Goal: Information Seeking & Learning: Learn about a topic

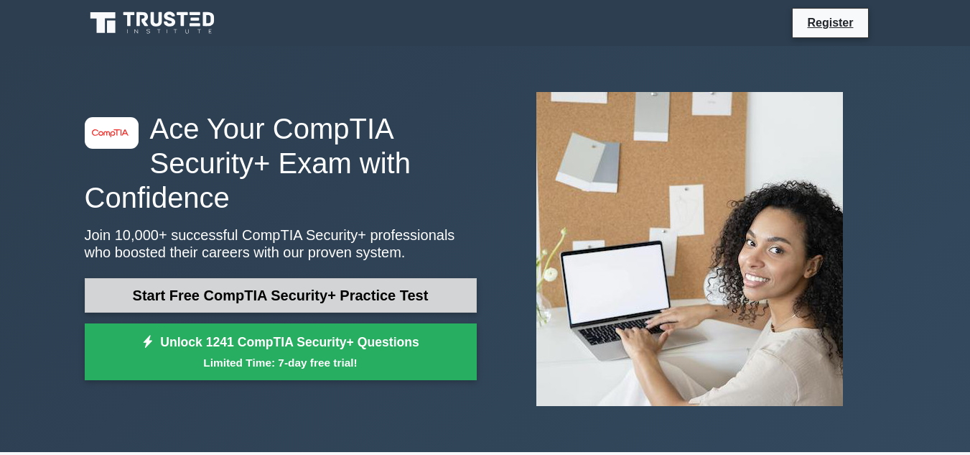
click at [293, 296] on link "Start Free CompTIA Security+ Practice Test" at bounding box center [281, 295] width 392 height 34
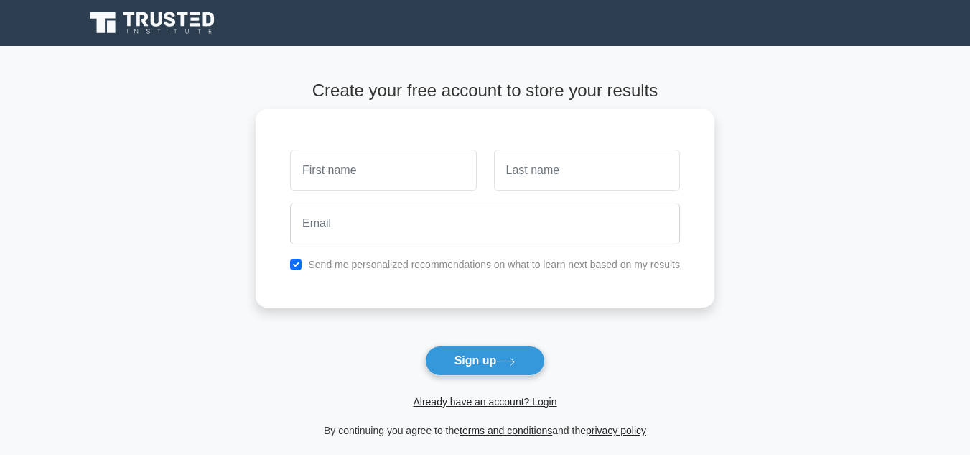
click at [352, 180] on input "text" at bounding box center [383, 170] width 186 height 42
type input "nitin"
click at [544, 175] on input "text" at bounding box center [587, 170] width 186 height 42
type input "Gautam"
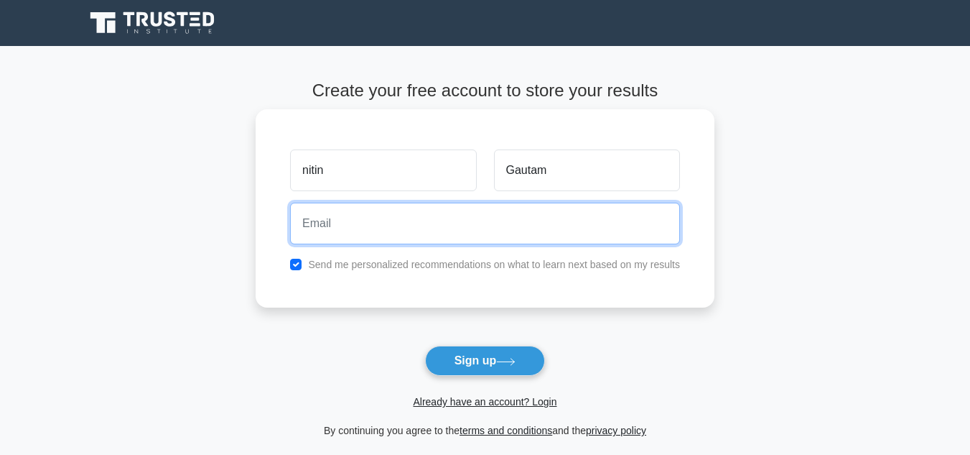
click at [527, 232] on input "email" at bounding box center [485, 224] width 390 height 42
type input "[EMAIL_ADDRESS][DOMAIN_NAME]"
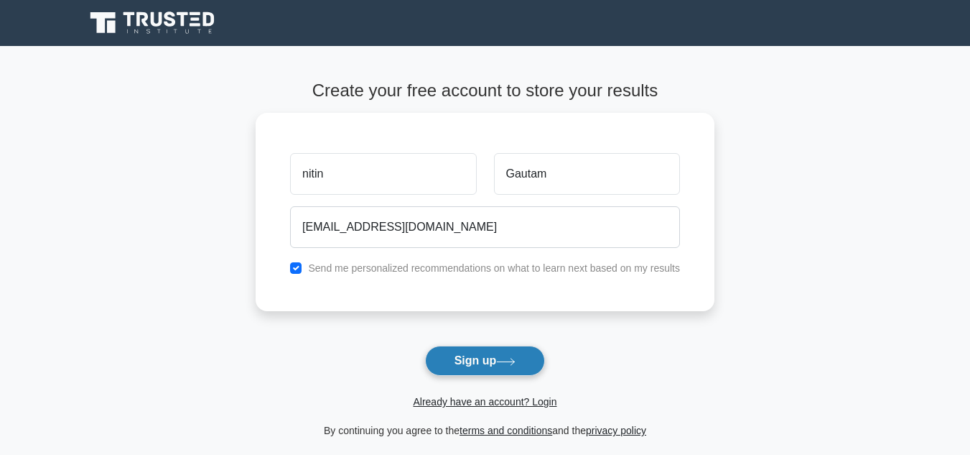
click at [454, 356] on button "Sign up" at bounding box center [485, 360] width 121 height 30
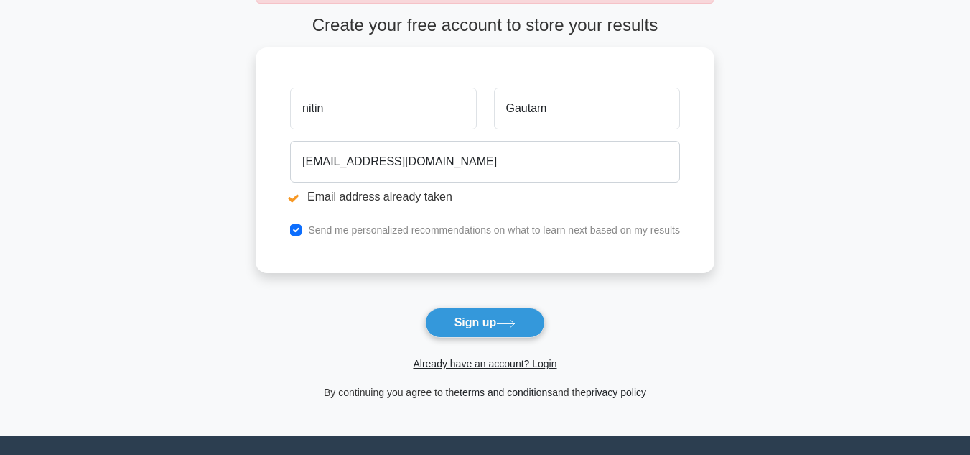
scroll to position [122, 0]
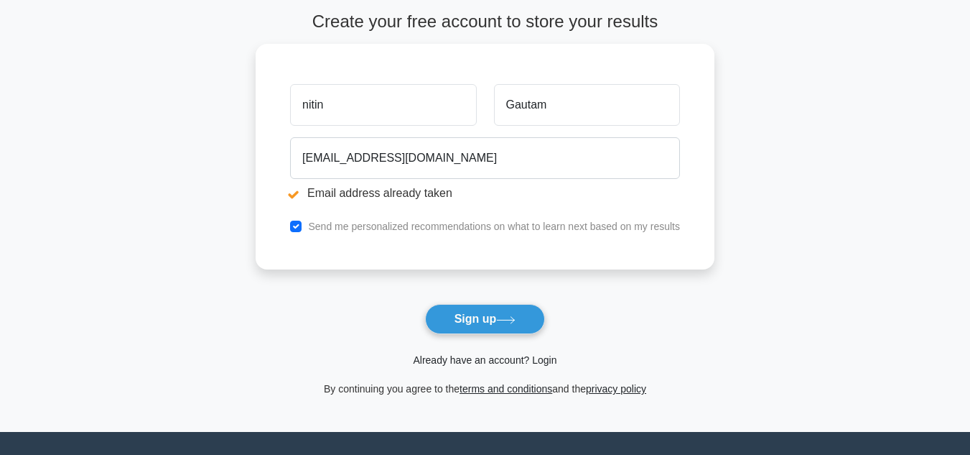
click at [542, 363] on link "Already have an account? Login" at bounding box center [485, 359] width 144 height 11
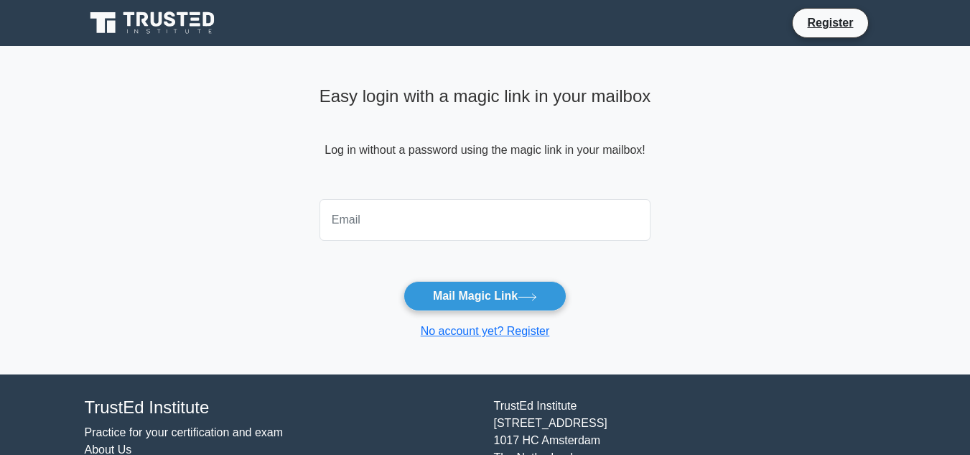
click at [435, 215] on input "email" at bounding box center [486, 220] width 332 height 42
type input "nitingautam8609@gmail.com"
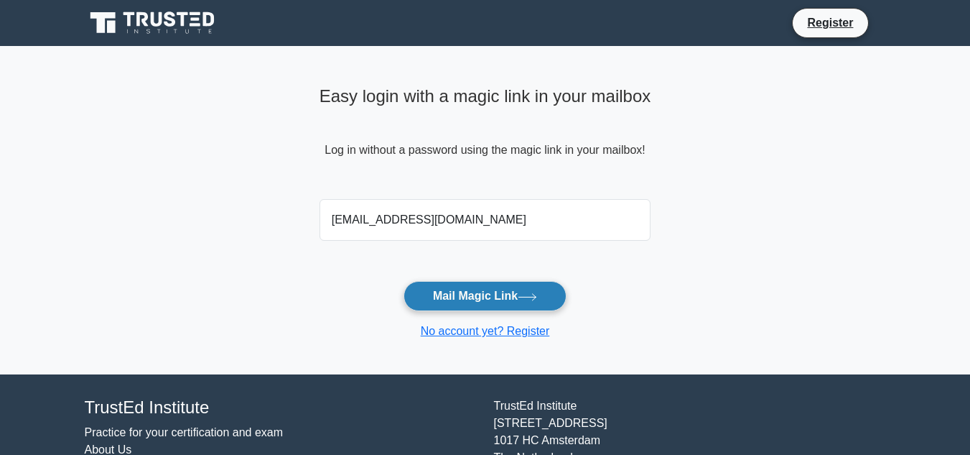
click at [475, 293] on button "Mail Magic Link" at bounding box center [485, 296] width 163 height 30
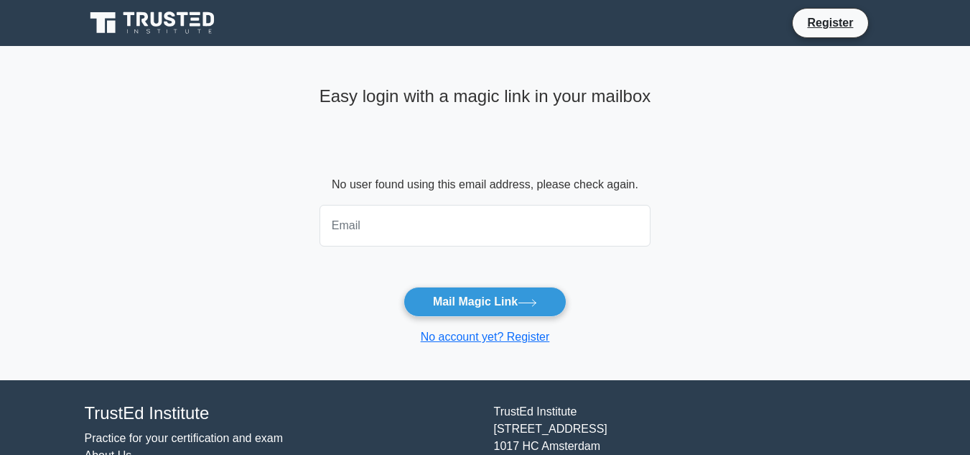
click at [446, 218] on input "email" at bounding box center [486, 226] width 332 height 42
type input "admirenitin@gmail.com"
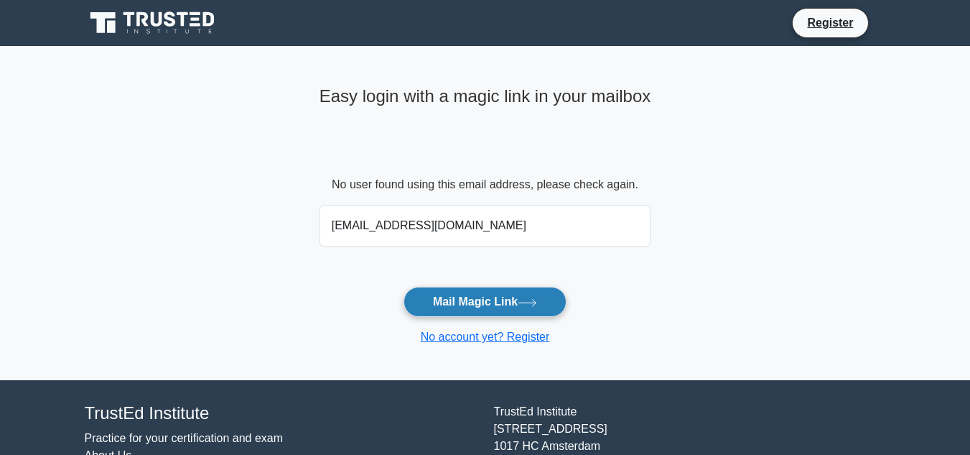
click at [465, 305] on button "Mail Magic Link" at bounding box center [485, 302] width 163 height 30
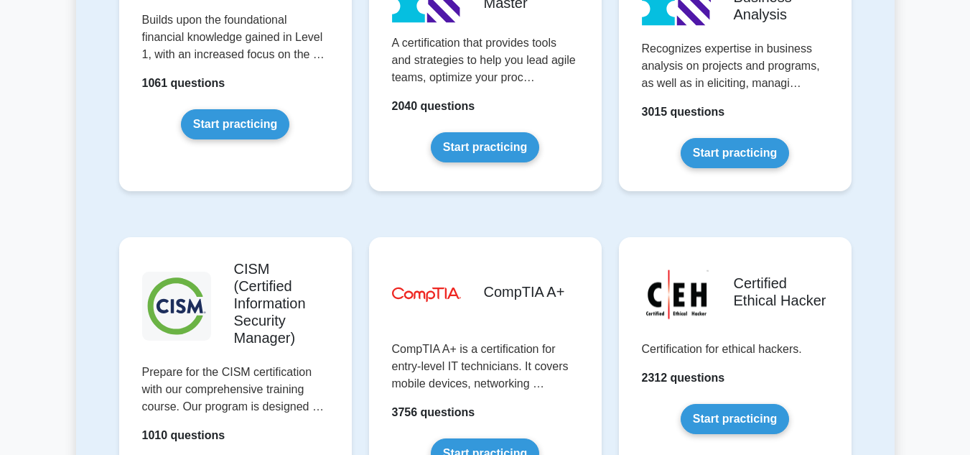
scroll to position [2010, 0]
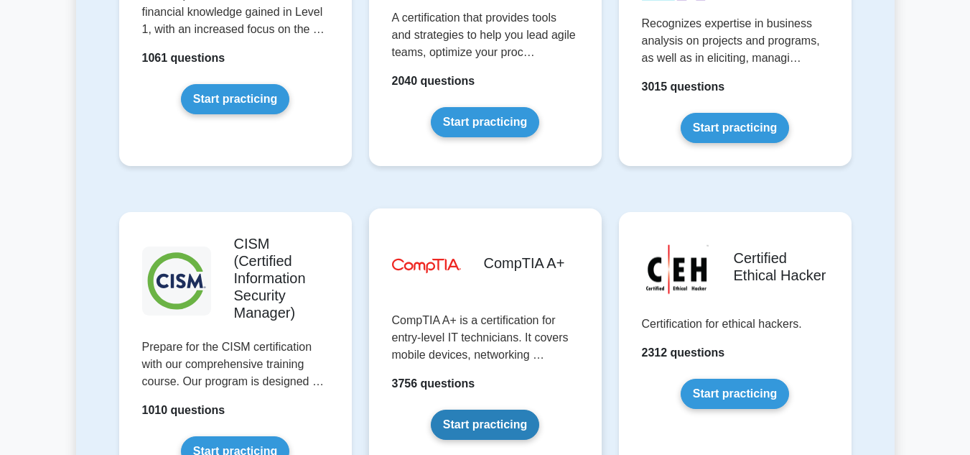
click at [480, 409] on link "Start practicing" at bounding box center [485, 424] width 108 height 30
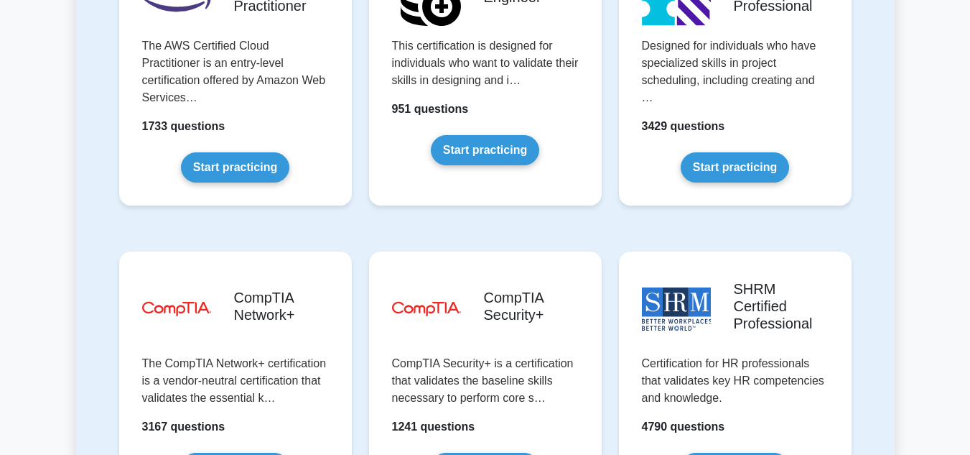
scroll to position [2661, 0]
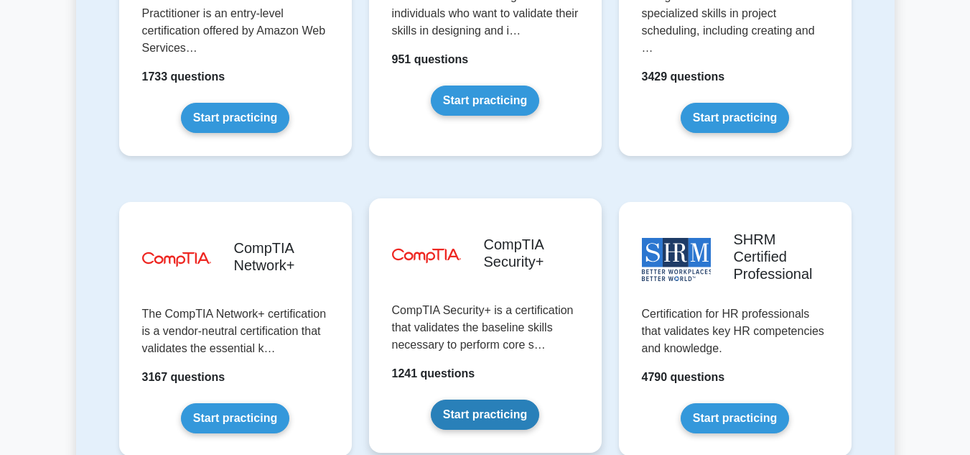
click at [434, 399] on link "Start practicing" at bounding box center [485, 414] width 108 height 30
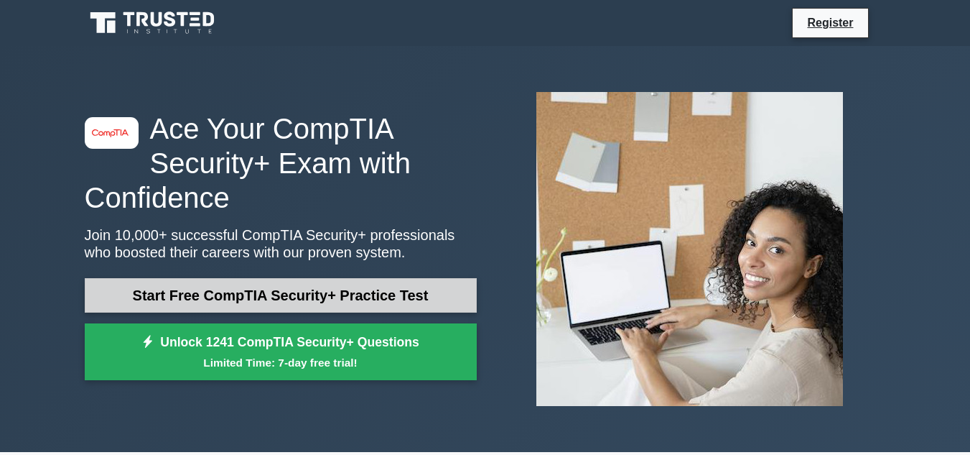
click at [348, 292] on link "Start Free CompTIA Security+ Practice Test" at bounding box center [281, 295] width 392 height 34
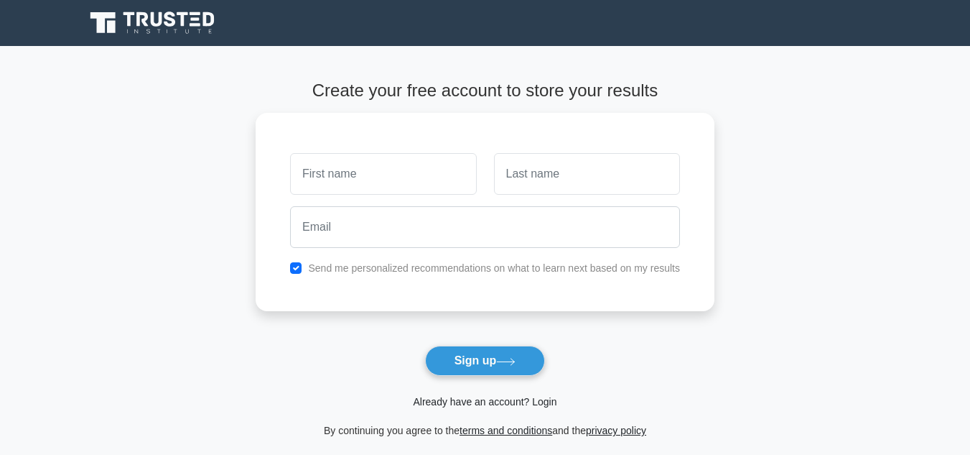
click at [503, 405] on link "Already have an account? Login" at bounding box center [485, 401] width 144 height 11
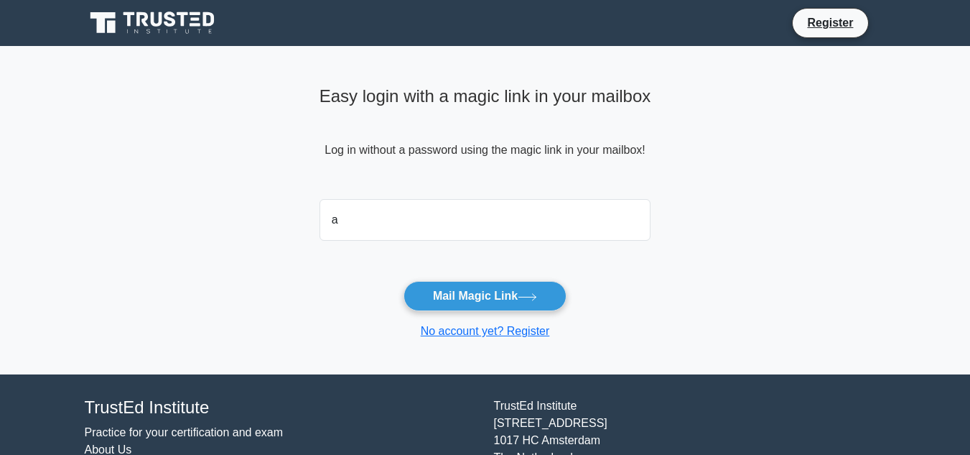
type input "admirenitin@gmail.com"
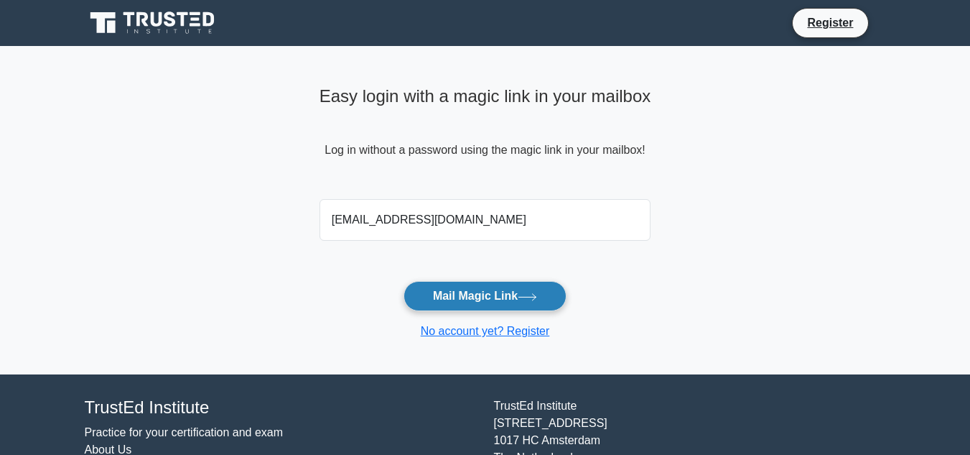
click at [458, 284] on button "Mail Magic Link" at bounding box center [485, 296] width 163 height 30
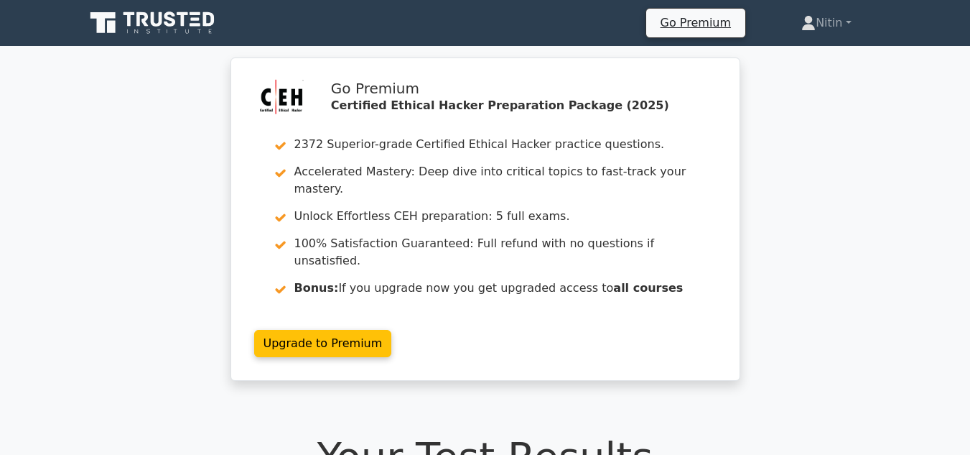
click at [181, 40] on link at bounding box center [154, 23] width 138 height 34
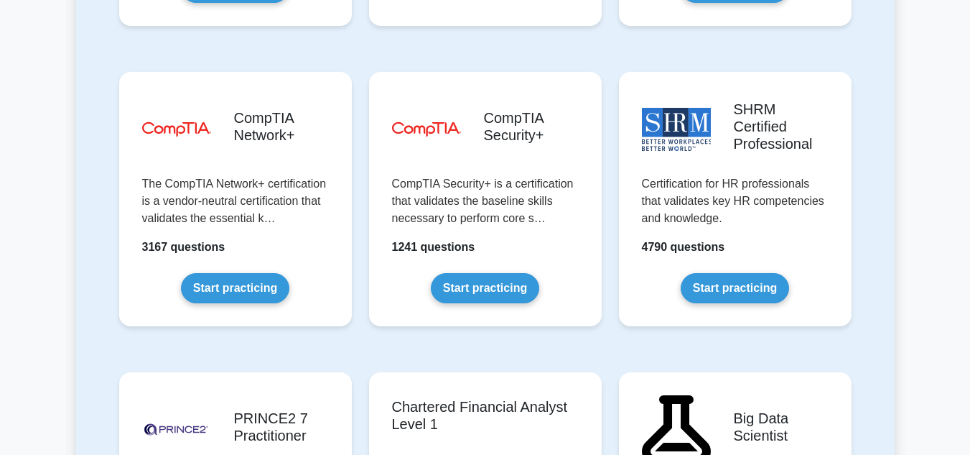
scroll to position [2766, 0]
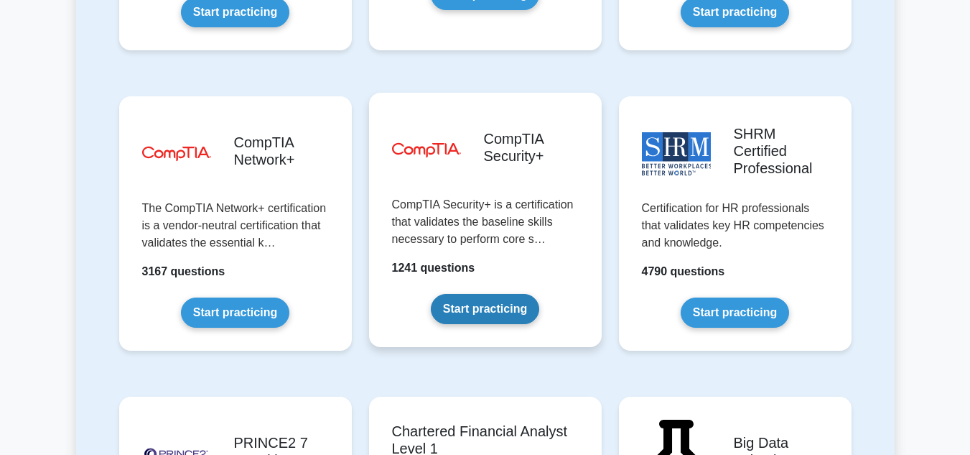
click at [531, 294] on link "Start practicing" at bounding box center [485, 309] width 108 height 30
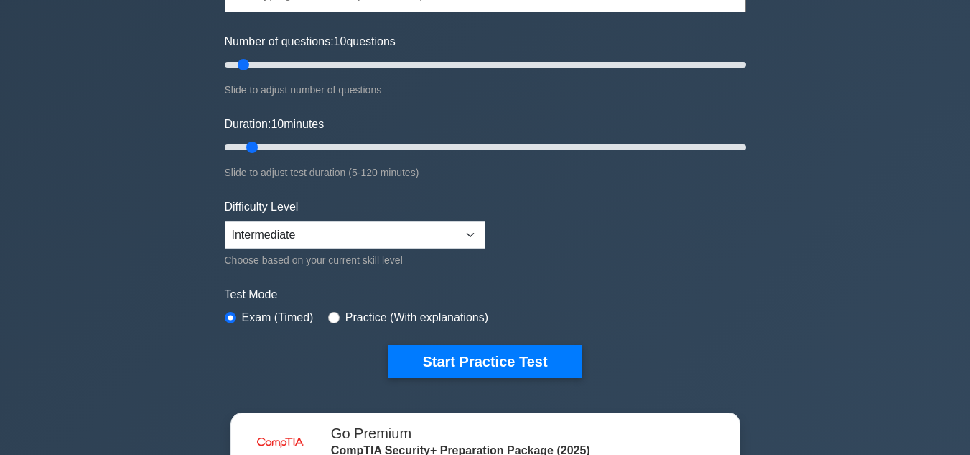
scroll to position [171, 0]
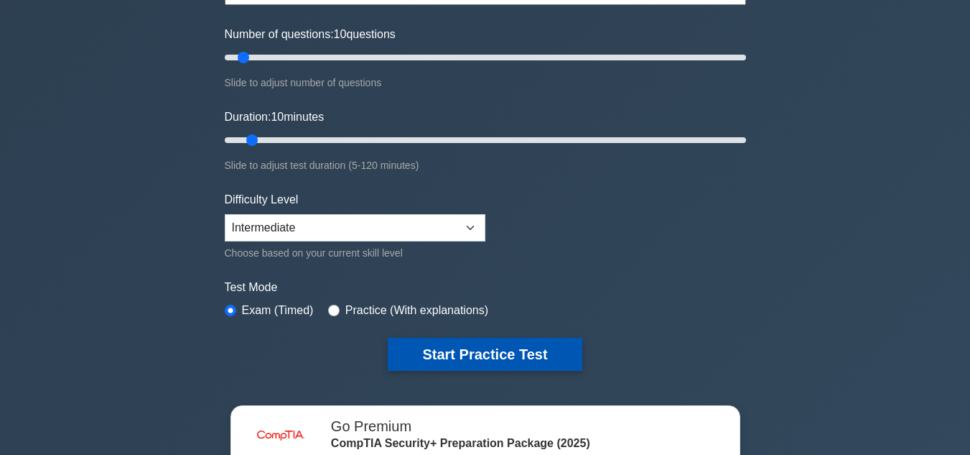
click at [529, 339] on button "Start Practice Test" at bounding box center [485, 354] width 194 height 33
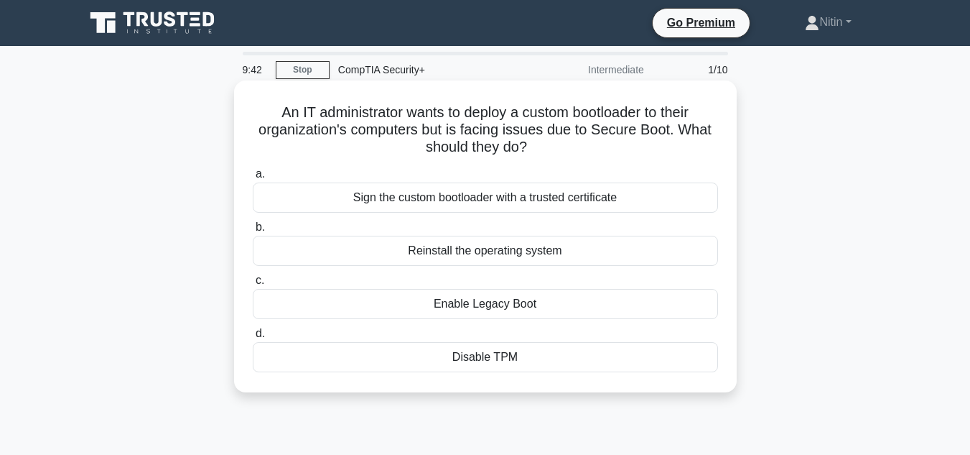
click at [532, 199] on div "Sign the custom bootloader with a trusted certificate" at bounding box center [485, 197] width 465 height 30
click at [253, 179] on input "a. Sign the custom bootloader with a trusted certificate" at bounding box center [253, 173] width 0 height 9
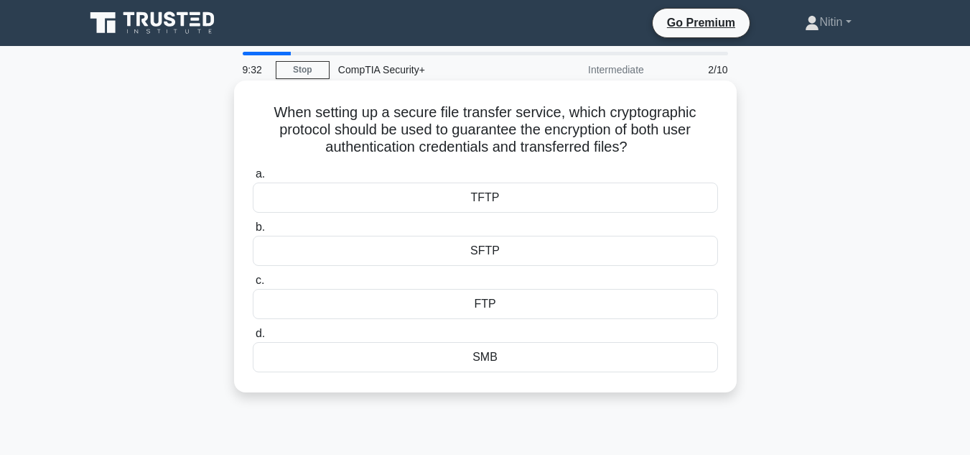
click at [511, 248] on div "SFTP" at bounding box center [485, 251] width 465 height 30
click at [253, 232] on input "b. SFTP" at bounding box center [253, 227] width 0 height 9
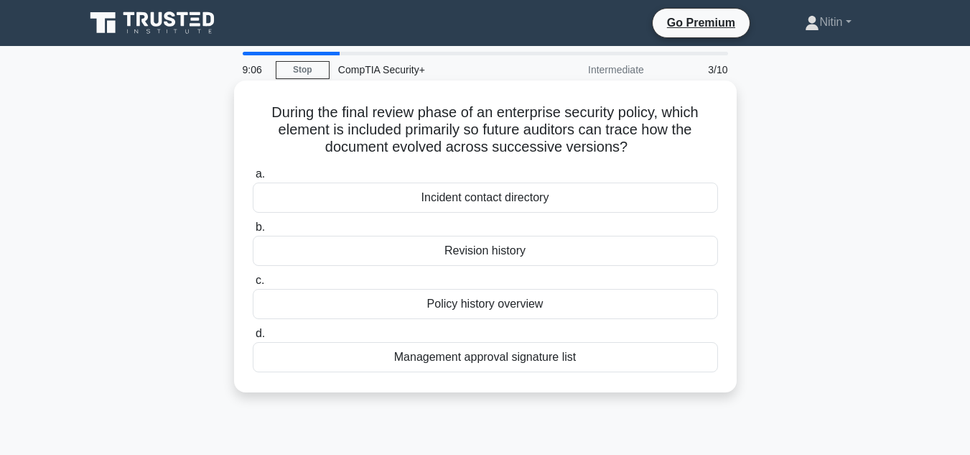
click at [488, 202] on div "Incident contact directory" at bounding box center [485, 197] width 465 height 30
click at [253, 179] on input "a. Incident contact directory" at bounding box center [253, 173] width 0 height 9
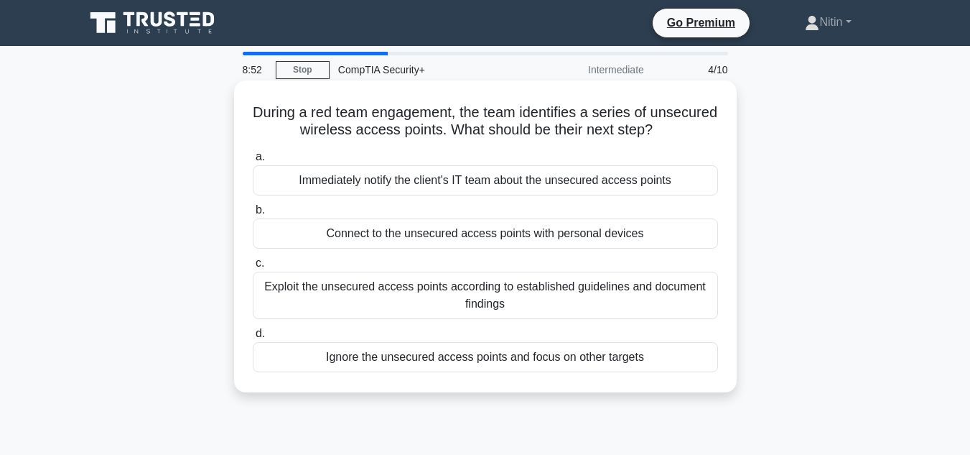
click at [481, 291] on div "Exploit the unsecured access points according to established guidelines and doc…" at bounding box center [485, 294] width 465 height 47
click at [253, 268] on input "c. Exploit the unsecured access points according to established guidelines and …" at bounding box center [253, 263] width 0 height 9
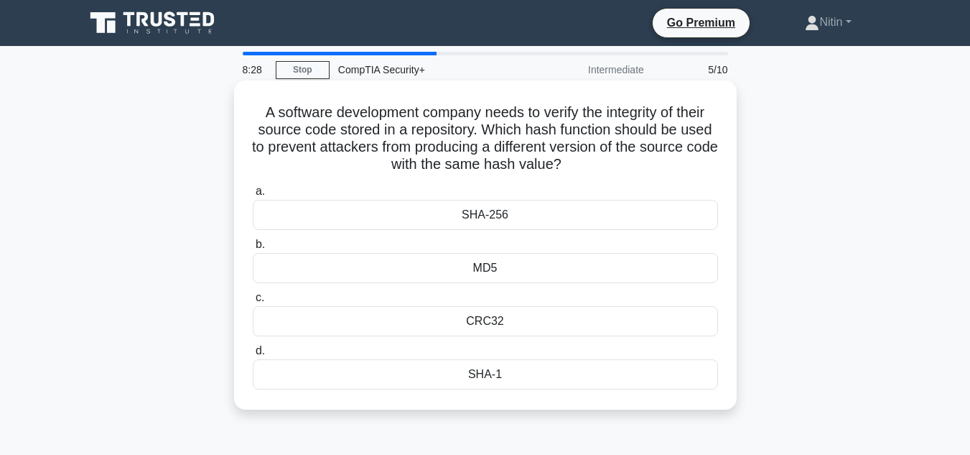
click at [484, 381] on div "SHA-1" at bounding box center [485, 374] width 465 height 30
click at [253, 356] on input "d. SHA-1" at bounding box center [253, 350] width 0 height 9
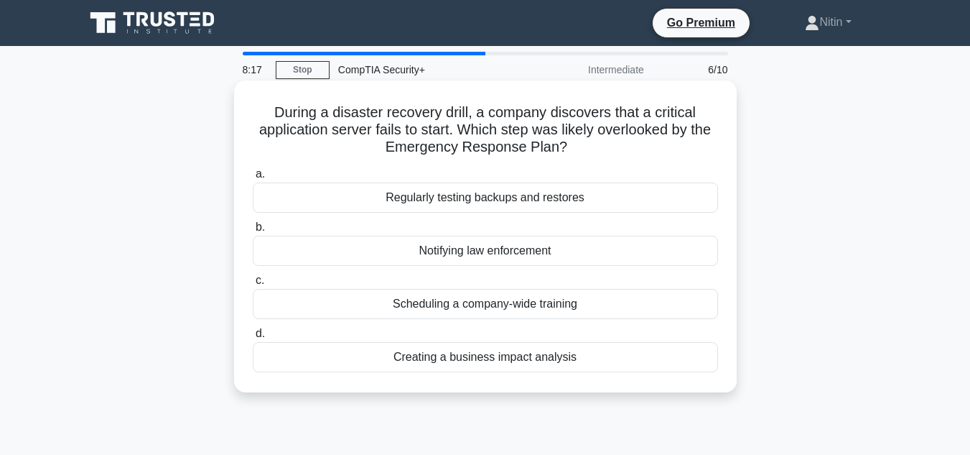
click at [485, 366] on div "Creating a business impact analysis" at bounding box center [485, 357] width 465 height 30
click at [253, 338] on input "d. Creating a business impact analysis" at bounding box center [253, 333] width 0 height 9
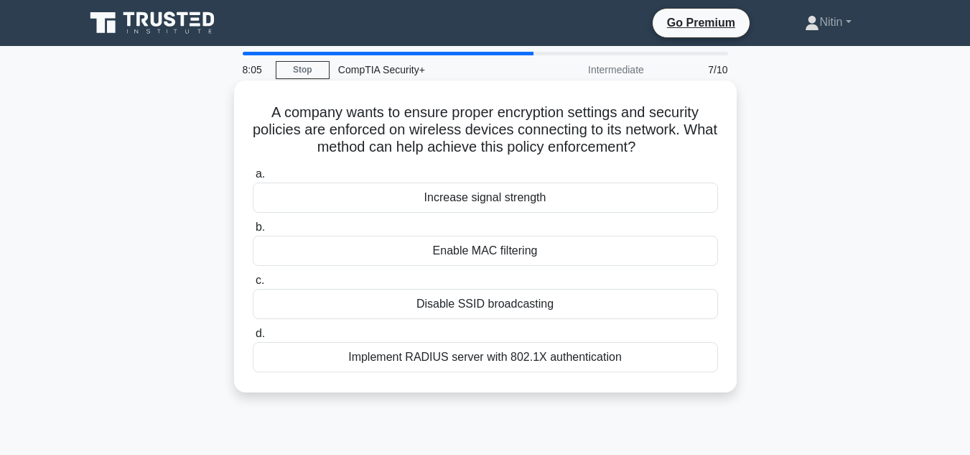
click at [479, 300] on div "Disable SSID broadcasting" at bounding box center [485, 304] width 465 height 30
click at [253, 285] on input "c. Disable SSID broadcasting" at bounding box center [253, 280] width 0 height 9
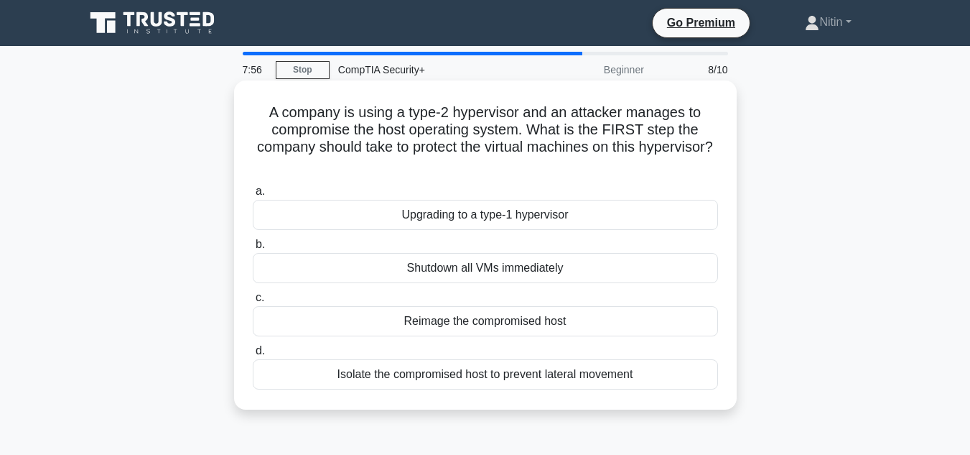
click at [476, 222] on div "Upgrading to a type-1 hypervisor" at bounding box center [485, 215] width 465 height 30
click at [253, 196] on input "a. Upgrading to a type-1 hypervisor" at bounding box center [253, 191] width 0 height 9
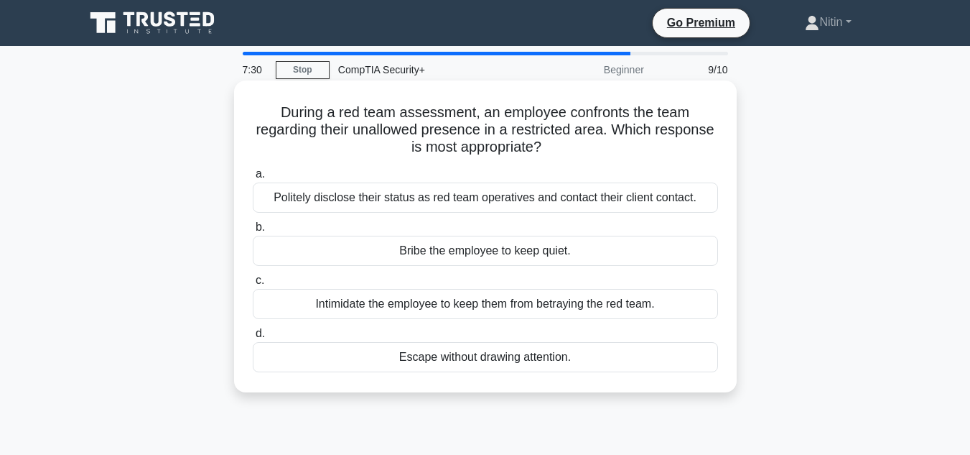
click at [479, 206] on div "Politely disclose their status as red team operatives and contact their client …" at bounding box center [485, 197] width 465 height 30
click at [253, 179] on input "a. Politely disclose their status as red team operatives and contact their clie…" at bounding box center [253, 173] width 0 height 9
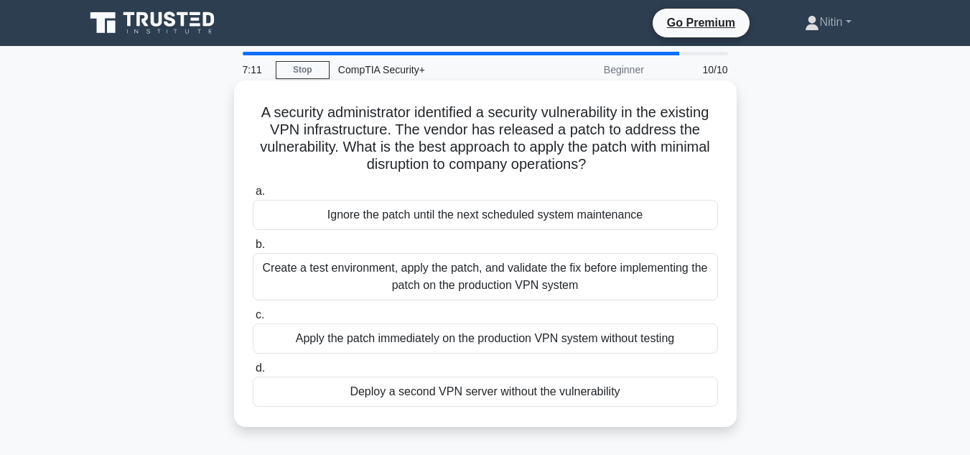
click at [475, 290] on div "Create a test environment, apply the patch, and validate the fix before impleme…" at bounding box center [485, 276] width 465 height 47
click at [253, 249] on input "b. Create a test environment, apply the patch, and validate the fix before impl…" at bounding box center [253, 244] width 0 height 9
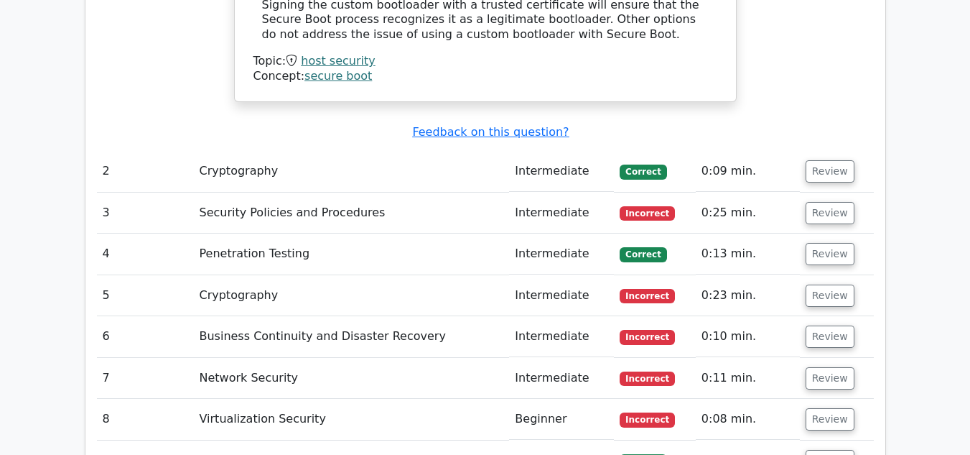
scroll to position [1584, 0]
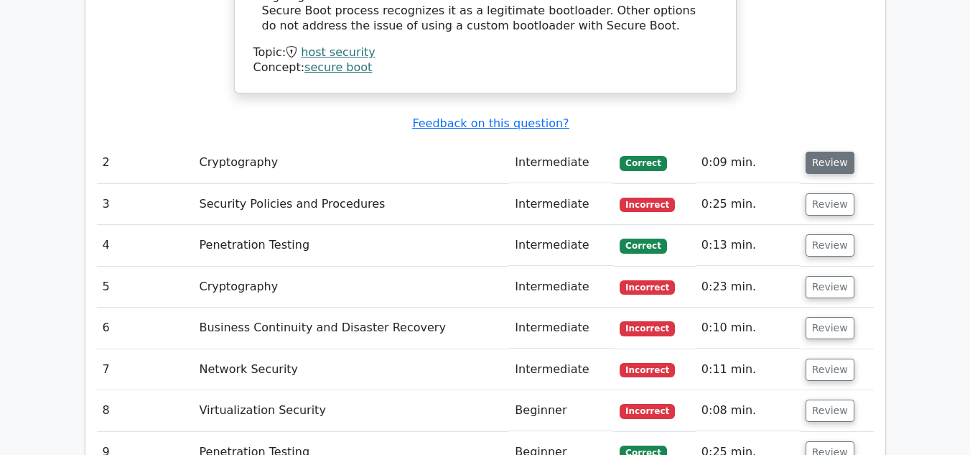
click at [836, 152] on button "Review" at bounding box center [830, 163] width 49 height 22
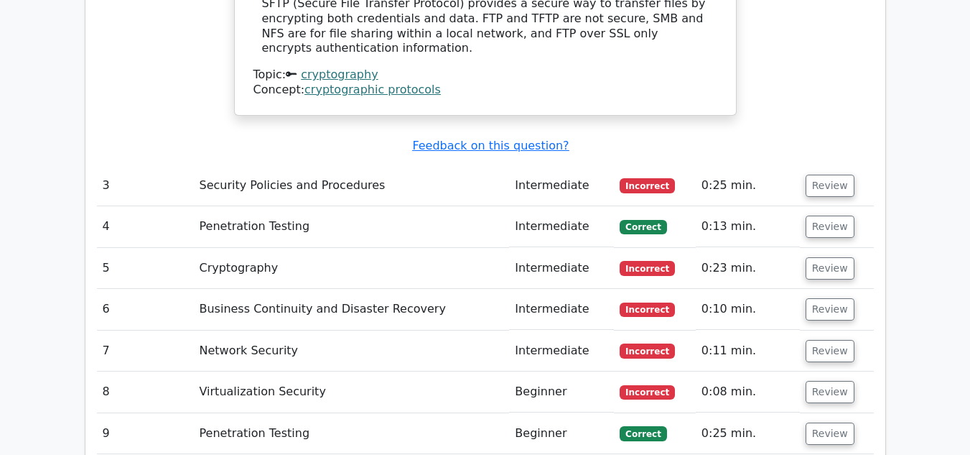
scroll to position [2142, 0]
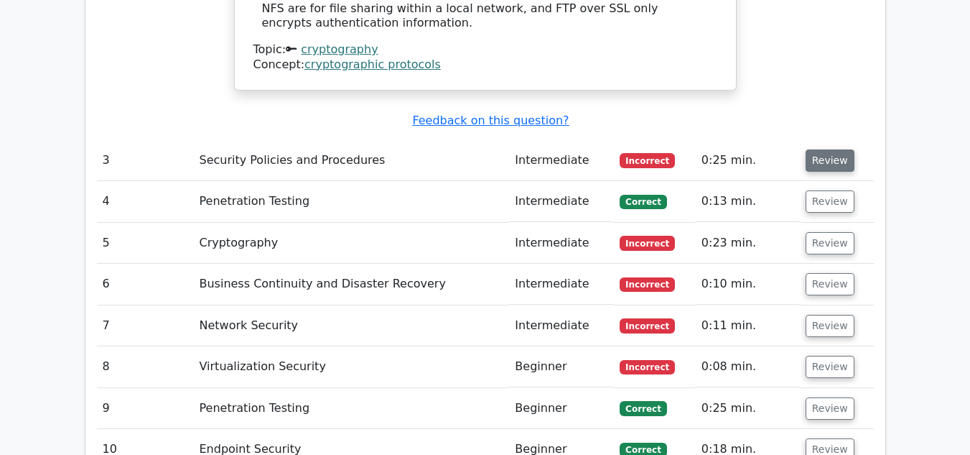
click at [825, 149] on button "Review" at bounding box center [830, 160] width 49 height 22
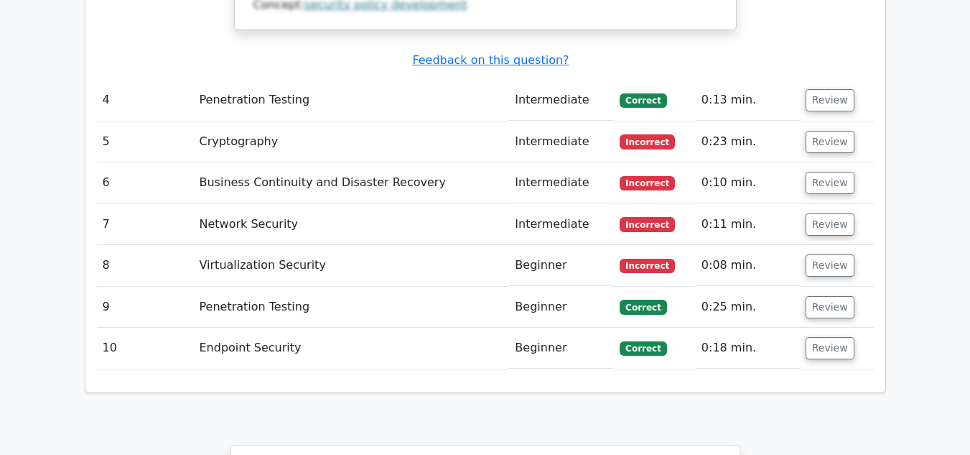
scroll to position [2854, 0]
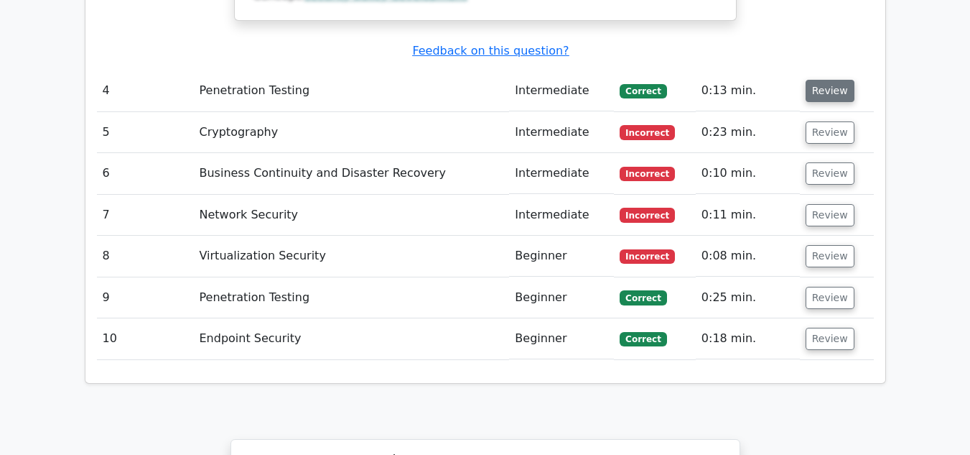
click at [831, 80] on button "Review" at bounding box center [830, 91] width 49 height 22
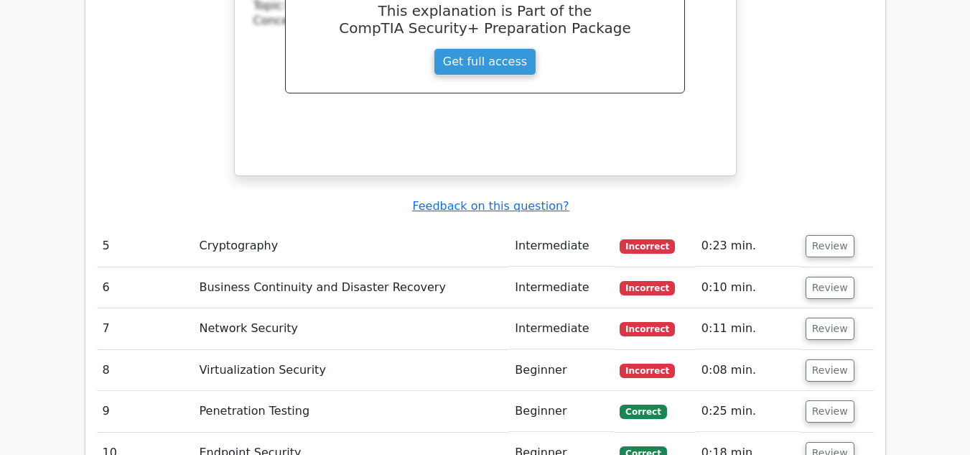
scroll to position [3385, 0]
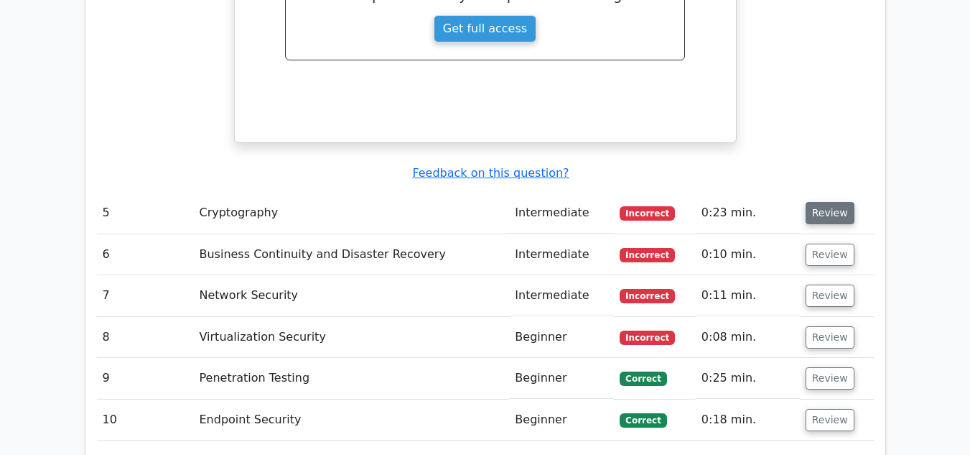
click at [840, 202] on button "Review" at bounding box center [830, 213] width 49 height 22
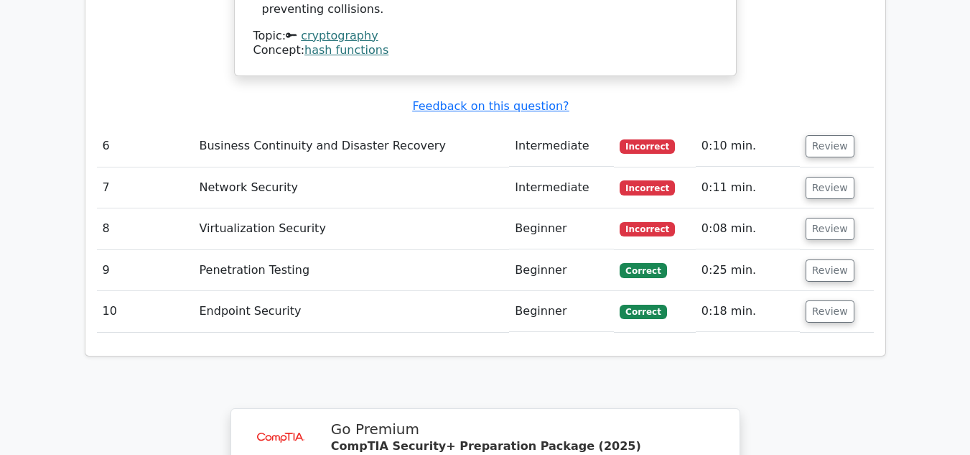
scroll to position [4017, 0]
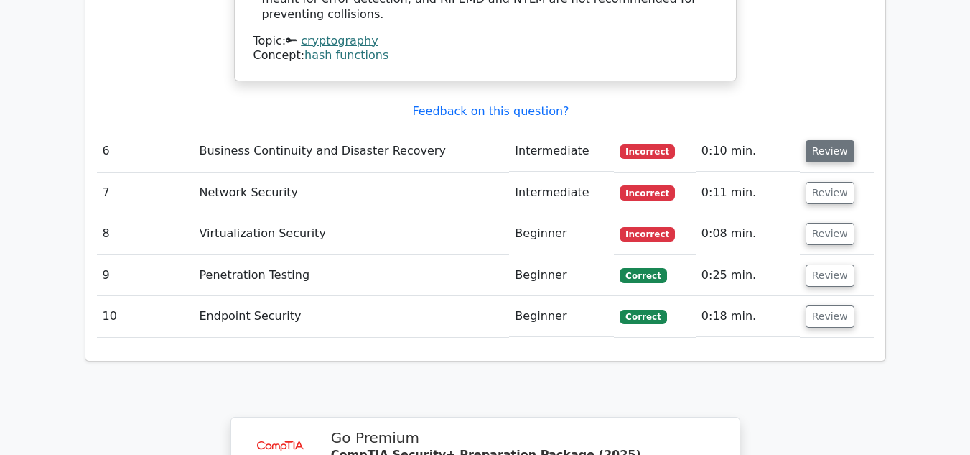
click at [832, 140] on button "Review" at bounding box center [830, 151] width 49 height 22
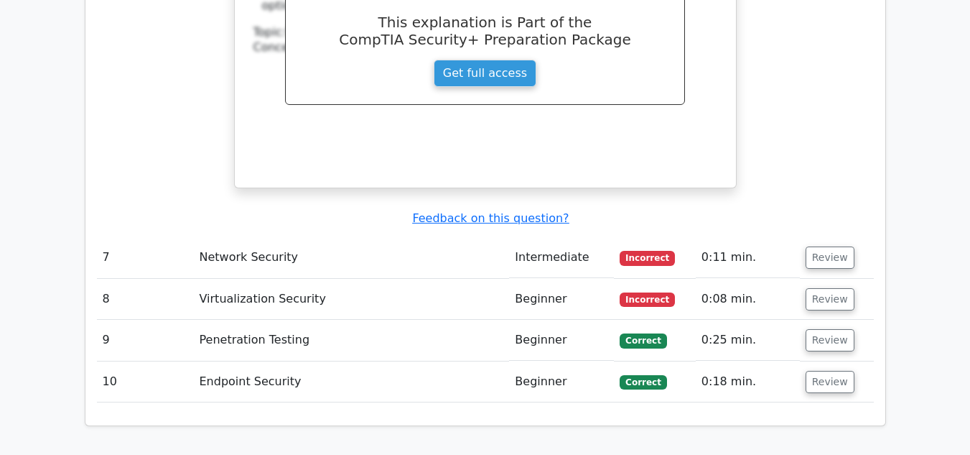
scroll to position [4598, 0]
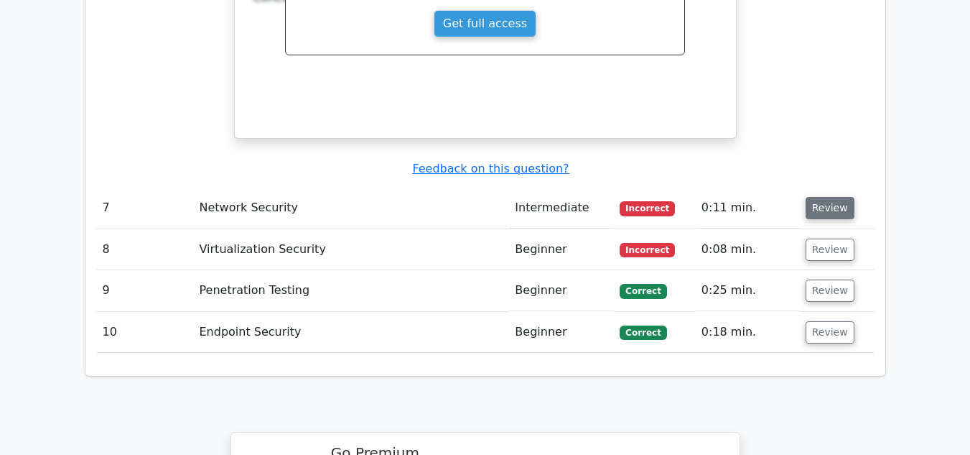
click at [817, 197] on button "Review" at bounding box center [830, 208] width 49 height 22
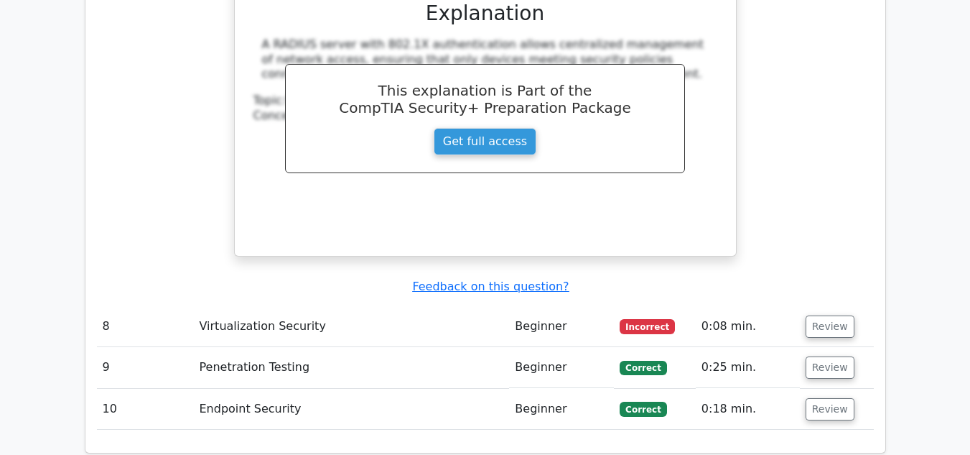
scroll to position [5149, 0]
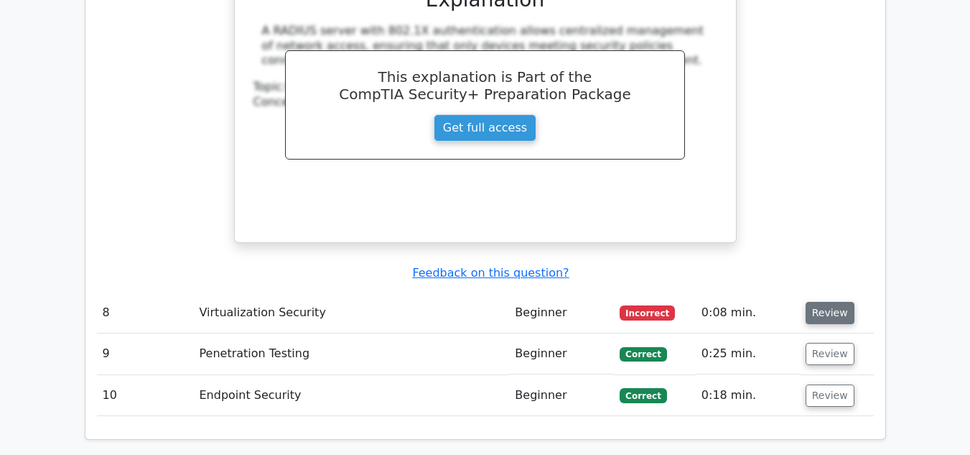
click at [812, 302] on button "Review" at bounding box center [830, 313] width 49 height 22
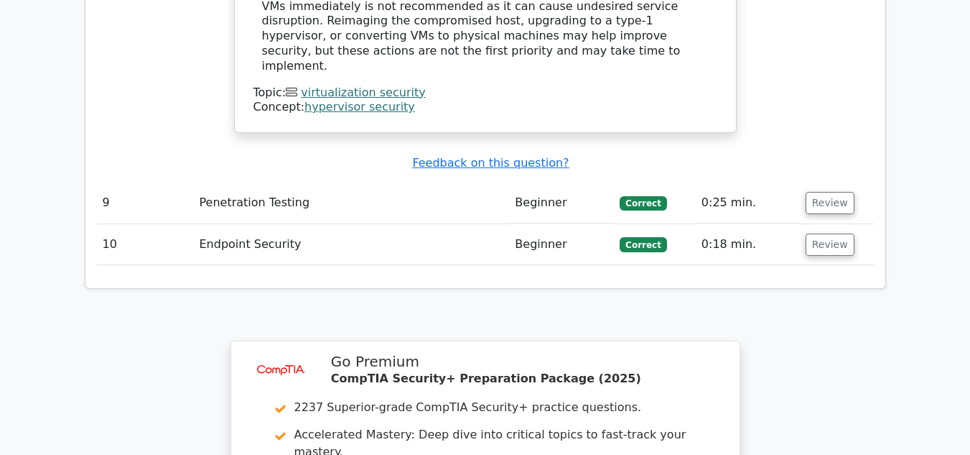
scroll to position [5850, 0]
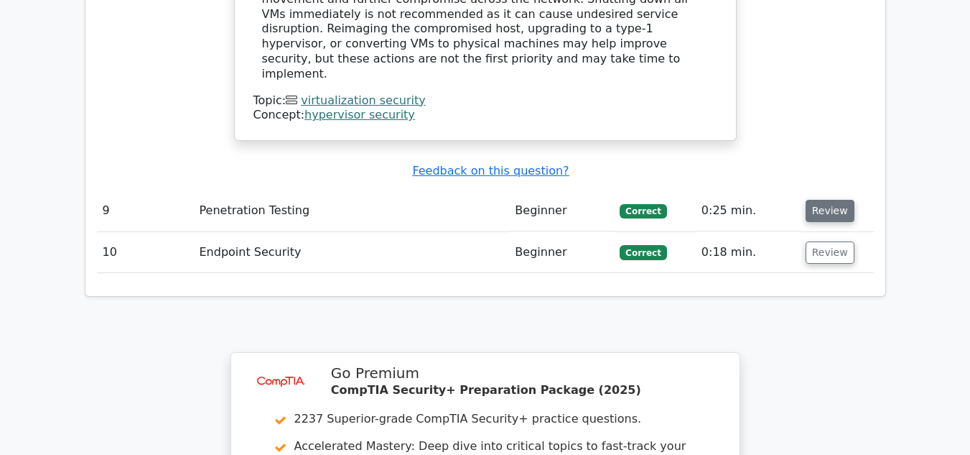
click at [811, 200] on button "Review" at bounding box center [830, 211] width 49 height 22
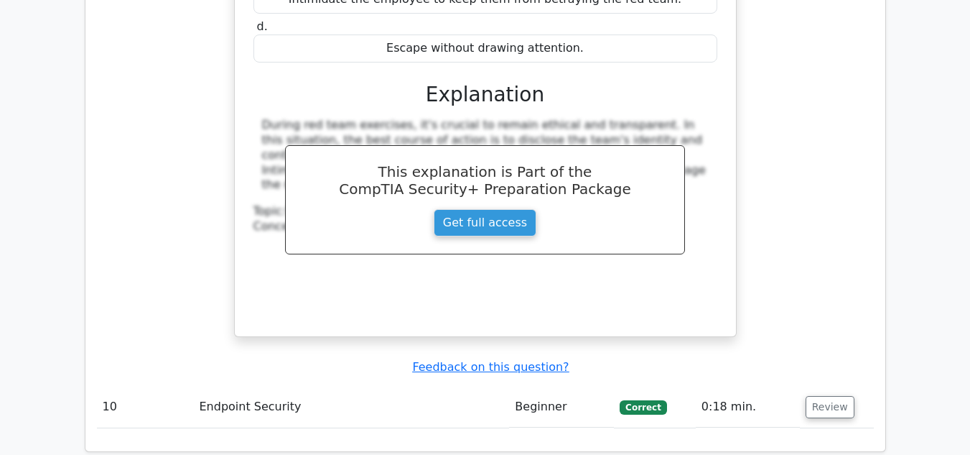
scroll to position [6323, 0]
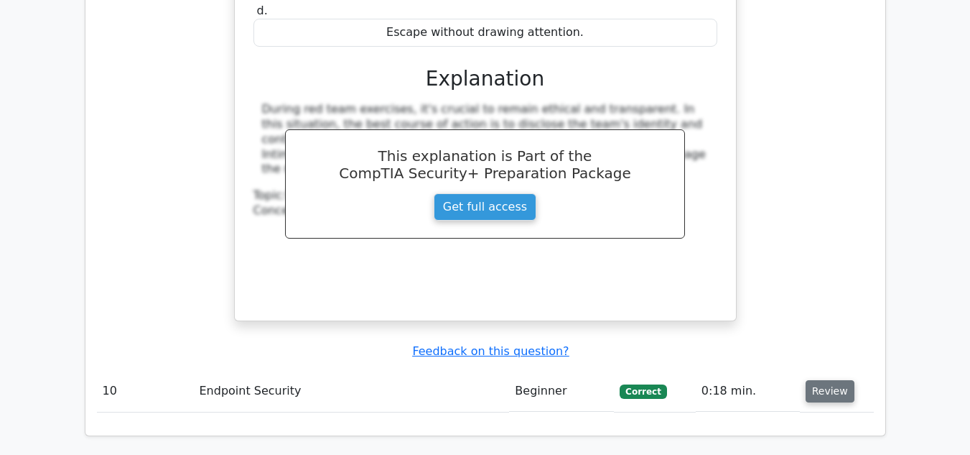
click at [835, 380] on button "Review" at bounding box center [830, 391] width 49 height 22
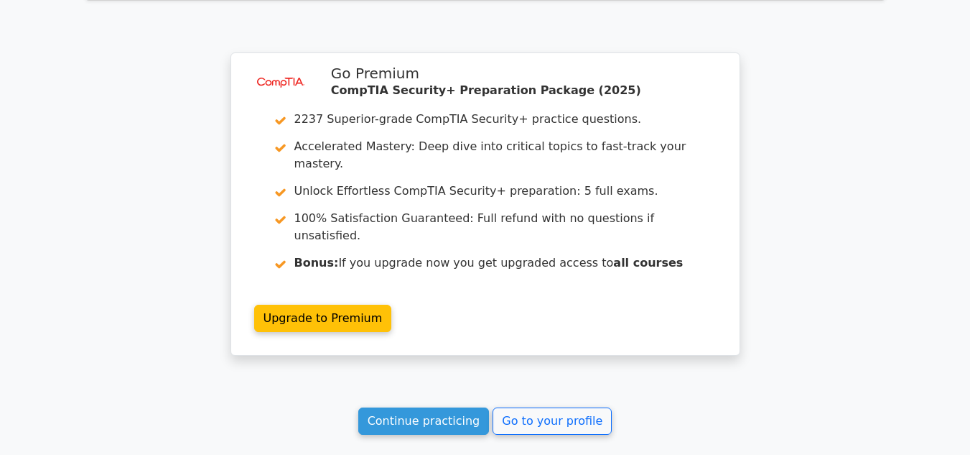
scroll to position [7415, 0]
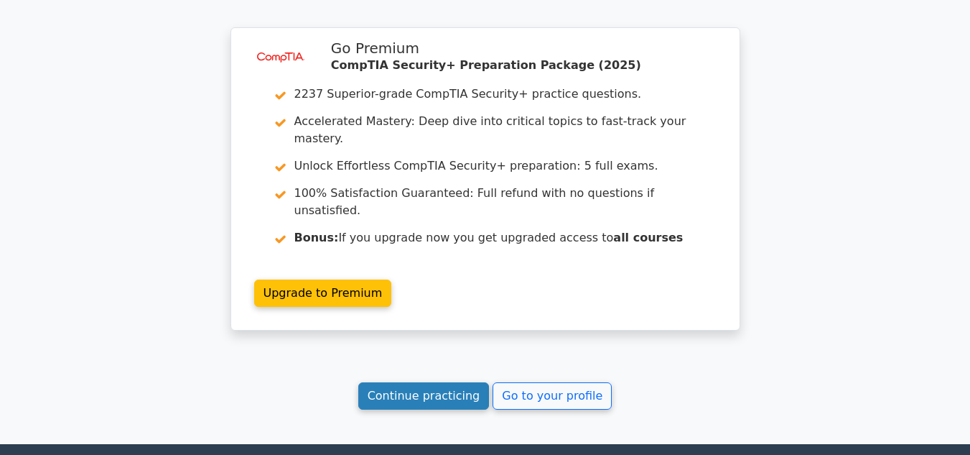
click at [445, 382] on link "Continue practicing" at bounding box center [423, 395] width 131 height 27
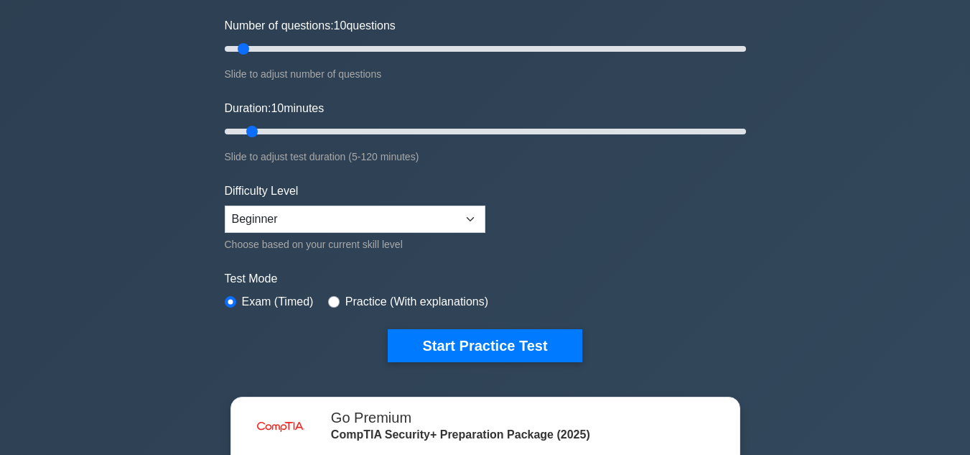
scroll to position [203, 0]
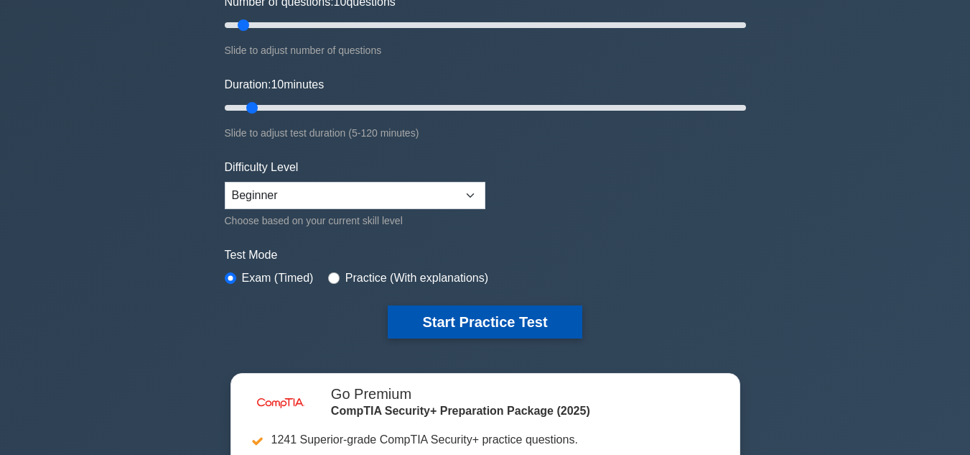
click at [522, 313] on button "Start Practice Test" at bounding box center [485, 321] width 194 height 33
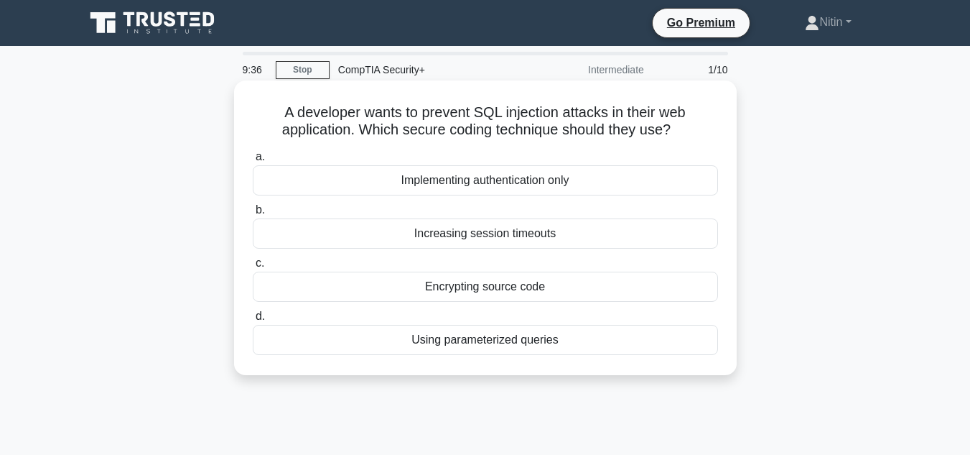
click at [484, 281] on div "Encrypting source code" at bounding box center [485, 286] width 465 height 30
click at [253, 268] on input "c. Encrypting source code" at bounding box center [253, 263] width 0 height 9
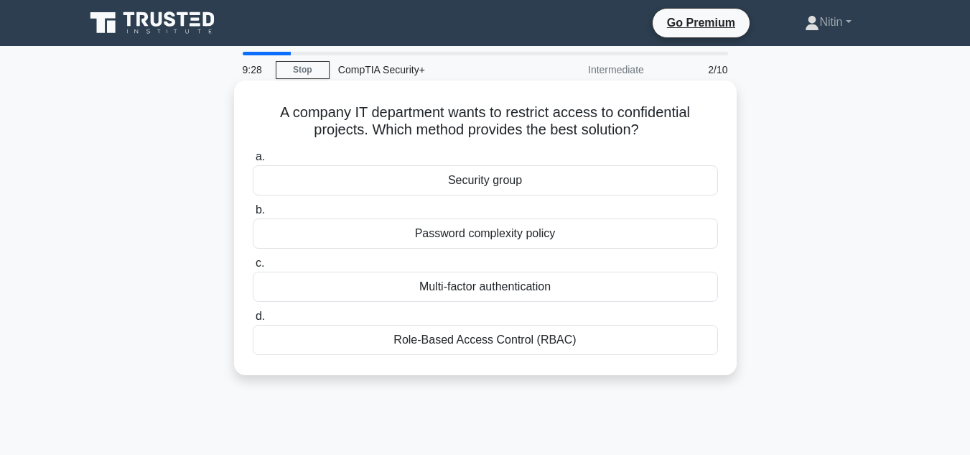
click at [468, 339] on div "Role-Based Access Control (RBAC)" at bounding box center [485, 340] width 465 height 30
click at [253, 321] on input "d. Role-Based Access Control (RBAC)" at bounding box center [253, 316] width 0 height 9
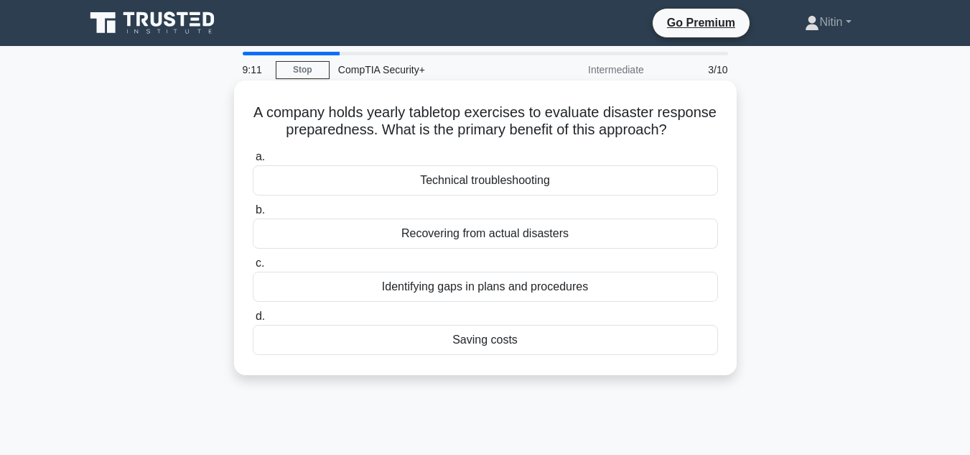
click at [485, 302] on div "Identifying gaps in plans and procedures" at bounding box center [485, 286] width 465 height 30
click at [253, 268] on input "c. Identifying gaps in plans and procedures" at bounding box center [253, 263] width 0 height 9
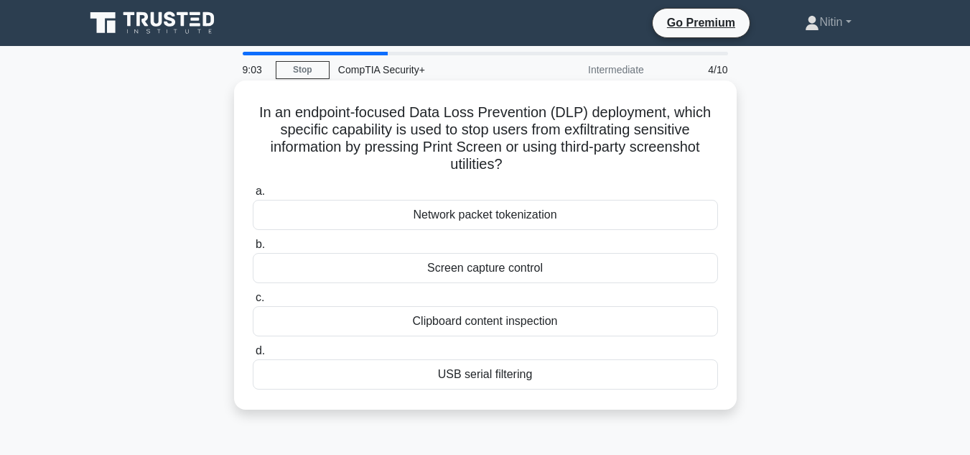
click at [506, 223] on div "Network packet tokenization" at bounding box center [485, 215] width 465 height 30
click at [253, 196] on input "a. Network packet tokenization" at bounding box center [253, 191] width 0 height 9
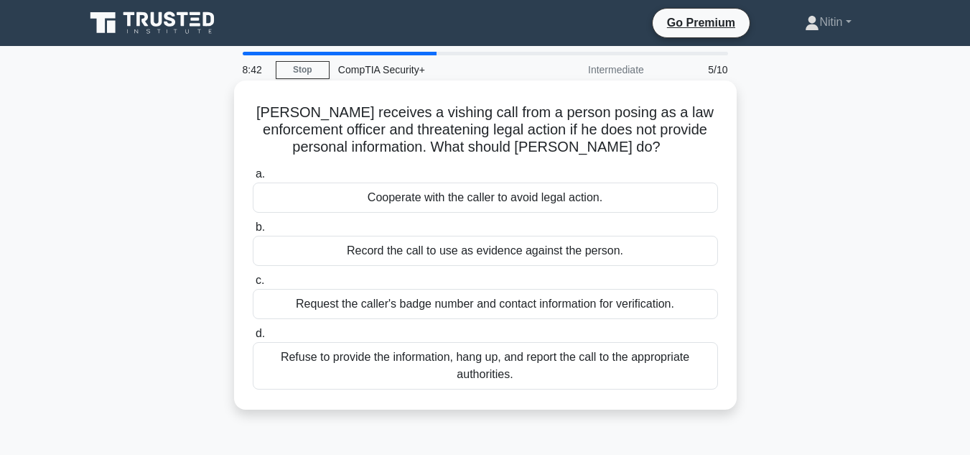
click at [485, 357] on div "Refuse to provide the information, hang up, and report the call to the appropri…" at bounding box center [485, 365] width 465 height 47
click at [253, 338] on input "d. Refuse to provide the information, hang up, and report the call to the appro…" at bounding box center [253, 333] width 0 height 9
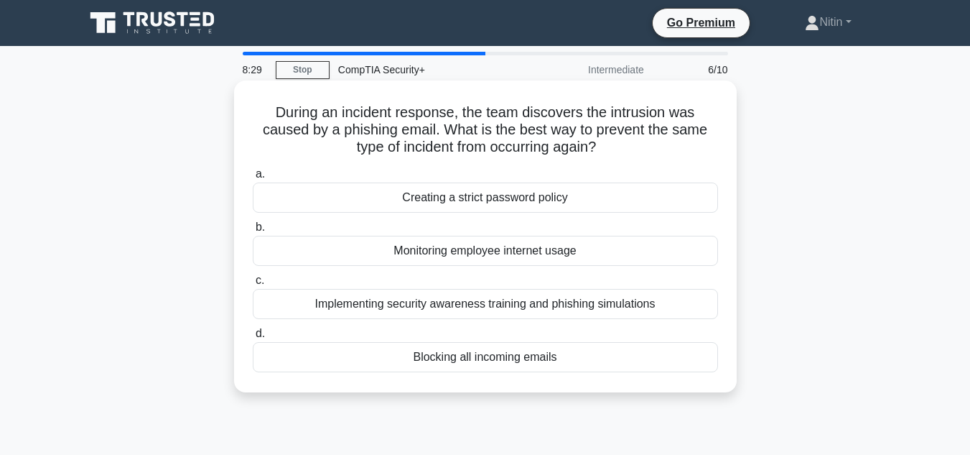
click at [494, 302] on div "Implementing security awareness training and phishing simulations" at bounding box center [485, 304] width 465 height 30
click at [253, 285] on input "c. Implementing security awareness training and phishing simulations" at bounding box center [253, 280] width 0 height 9
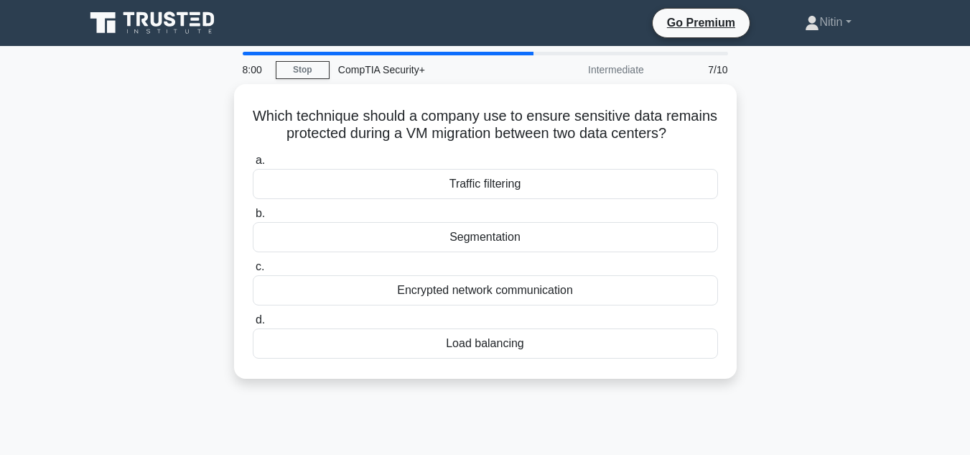
click at [494, 302] on div "Encrypted network communication" at bounding box center [485, 290] width 465 height 30
click at [253, 271] on input "c. Encrypted network communication" at bounding box center [253, 266] width 0 height 9
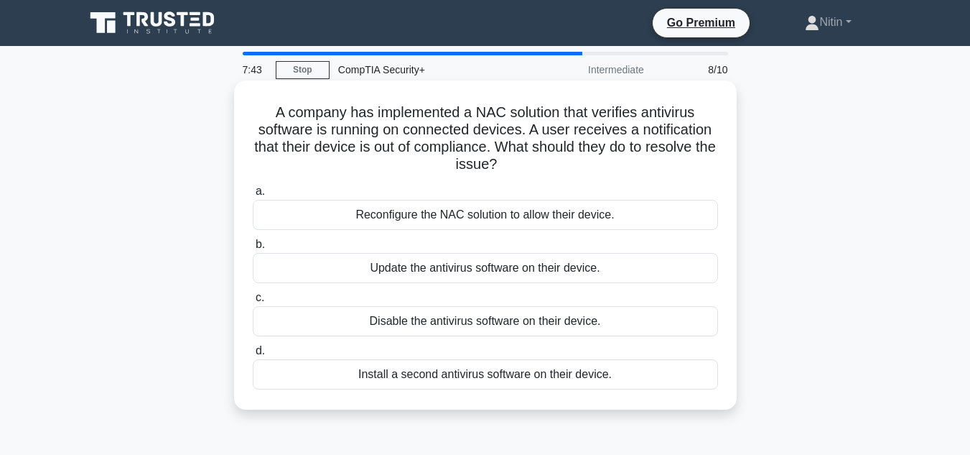
click at [489, 318] on div "Disable the antivirus software on their device." at bounding box center [485, 321] width 465 height 30
click at [253, 302] on input "c. Disable the antivirus software on their device." at bounding box center [253, 297] width 0 height 9
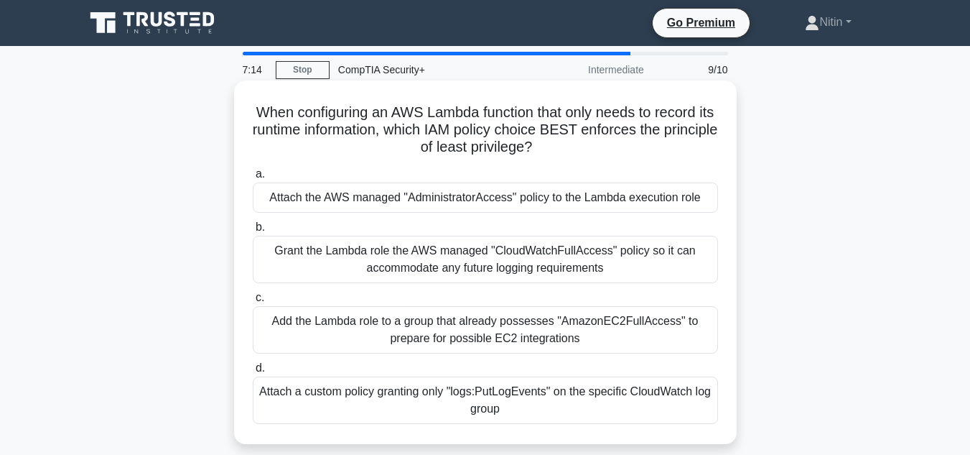
click at [522, 205] on div "Attach the AWS managed "AdministratorAccess" policy to the Lambda execution role" at bounding box center [485, 197] width 465 height 30
click at [253, 179] on input "a. Attach the AWS managed "AdministratorAccess" policy to the Lambda execution …" at bounding box center [253, 173] width 0 height 9
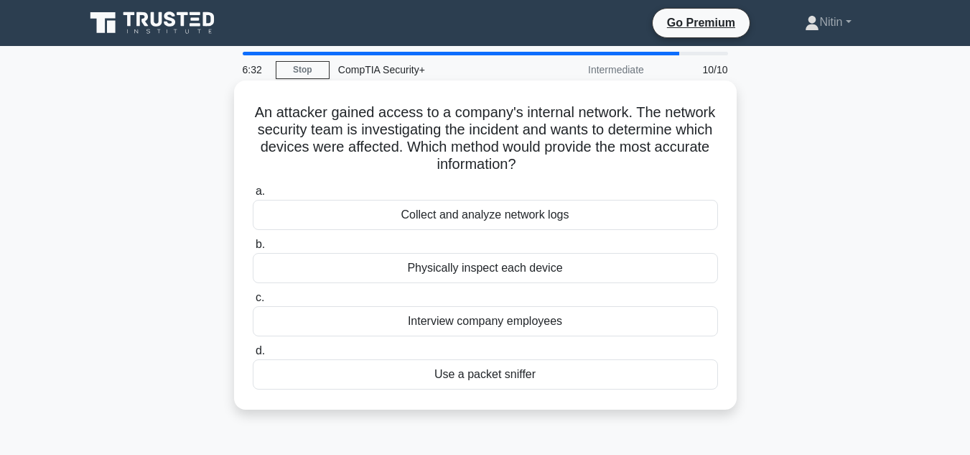
click at [521, 207] on div "Collect and analyze network logs" at bounding box center [485, 215] width 465 height 30
click at [253, 196] on input "a. Collect and analyze network logs" at bounding box center [253, 191] width 0 height 9
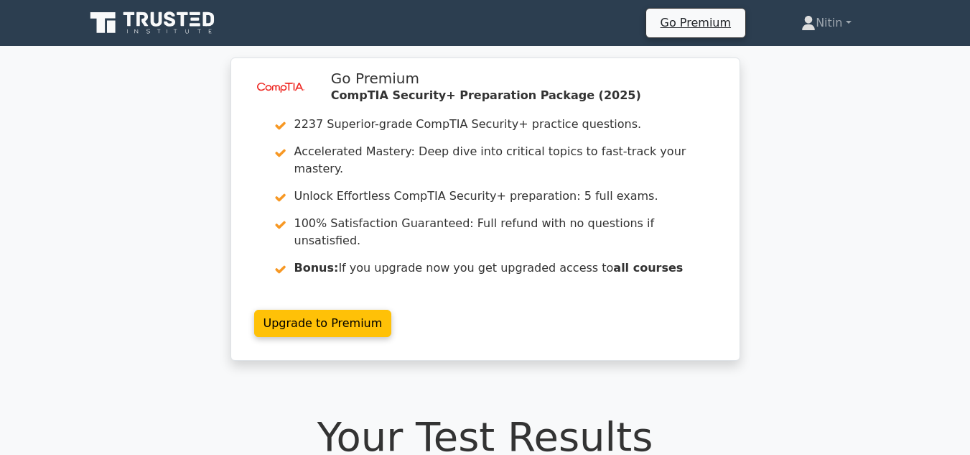
click at [810, 239] on div "image/svg+xml Go Premium CompTIA Security+ Preparation Package (2025) 2237 Supe…" at bounding box center [485, 217] width 970 height 320
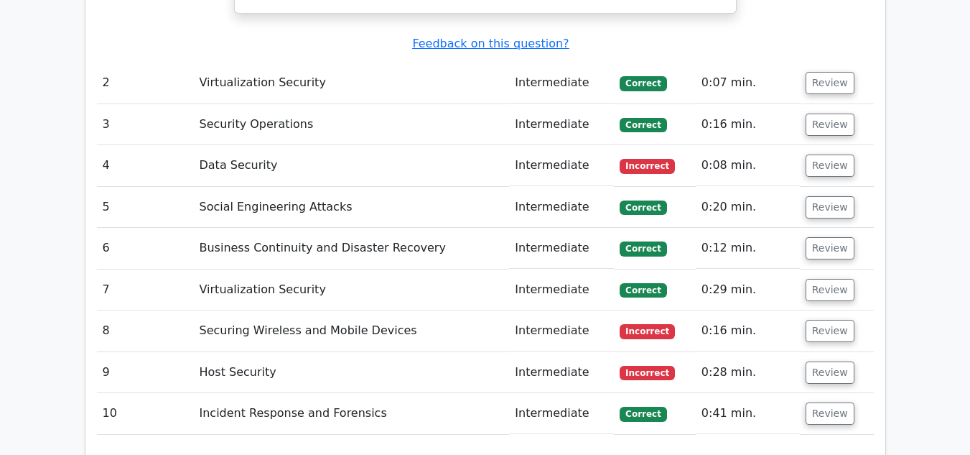
scroll to position [1695, 0]
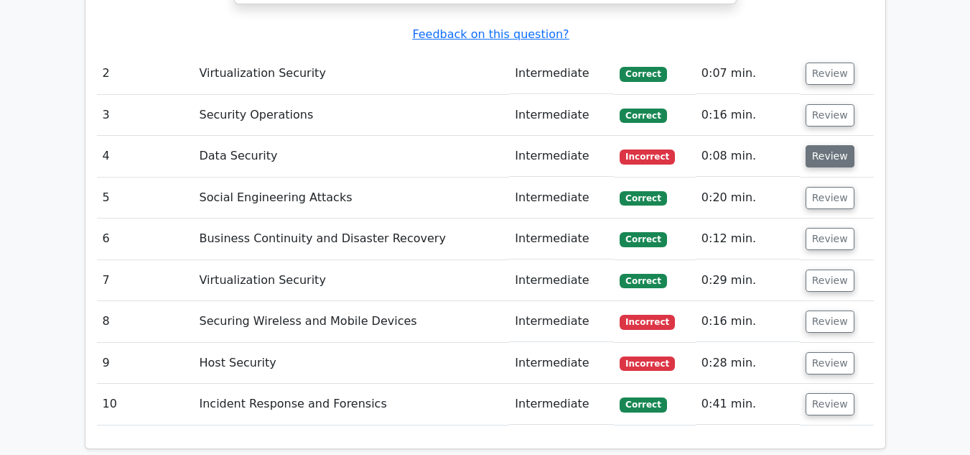
click at [813, 145] on button "Review" at bounding box center [830, 156] width 49 height 22
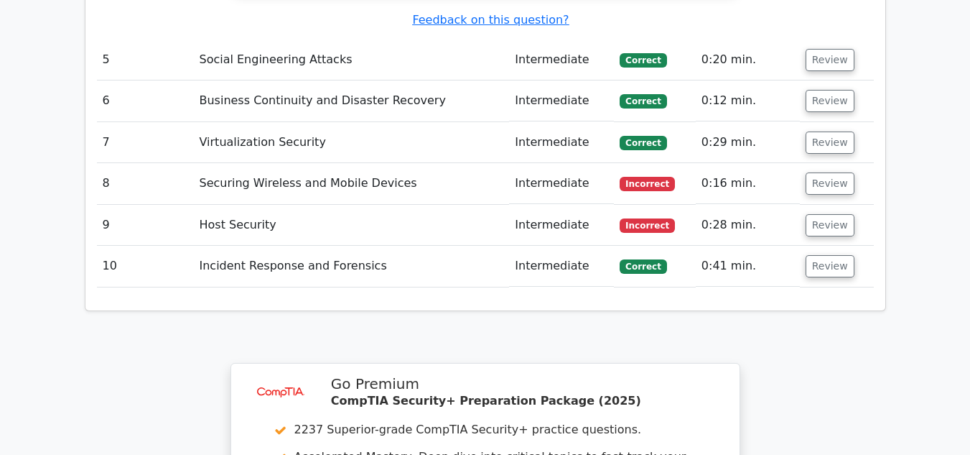
scroll to position [2445, 0]
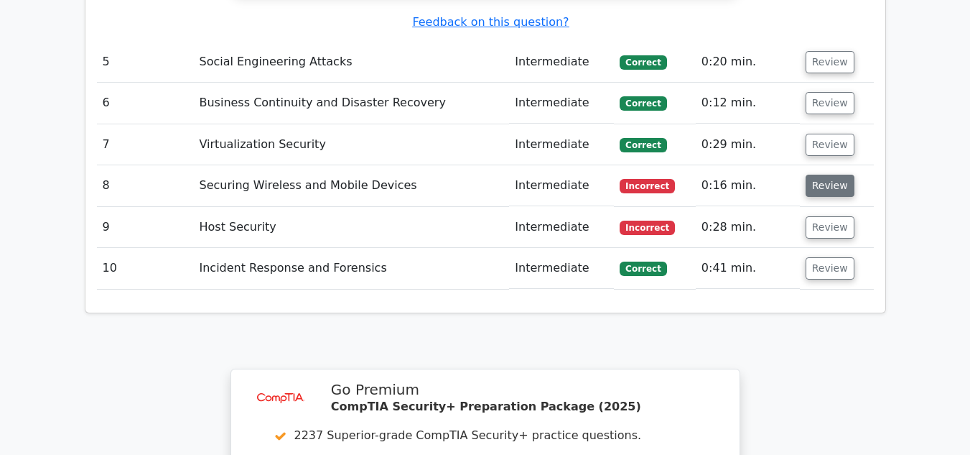
click at [841, 175] on button "Review" at bounding box center [830, 186] width 49 height 22
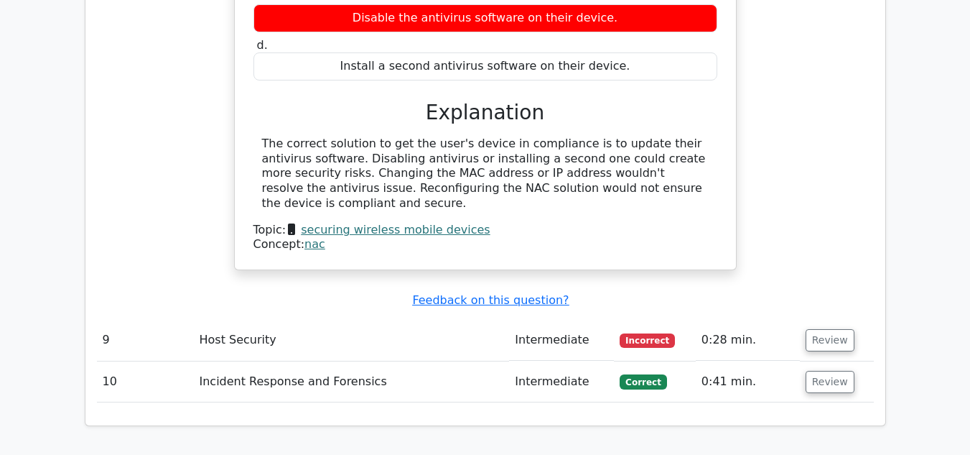
scroll to position [2877, 0]
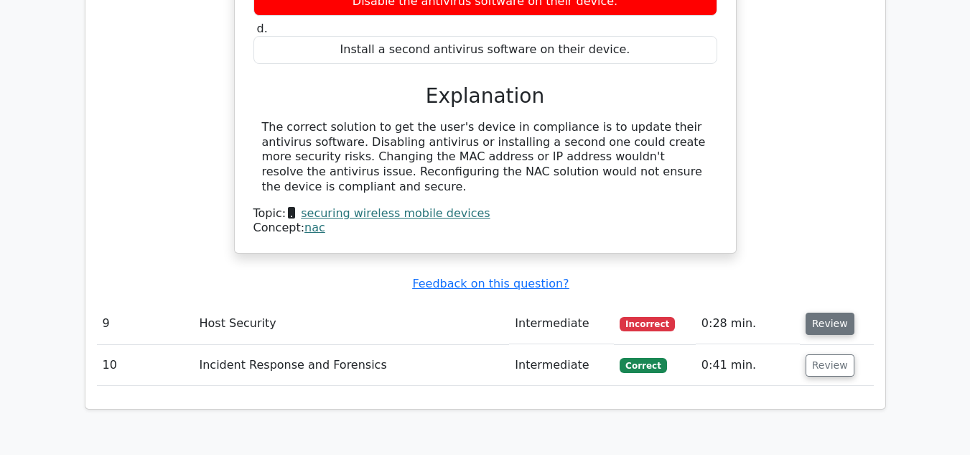
click at [814, 312] on button "Review" at bounding box center [830, 323] width 49 height 22
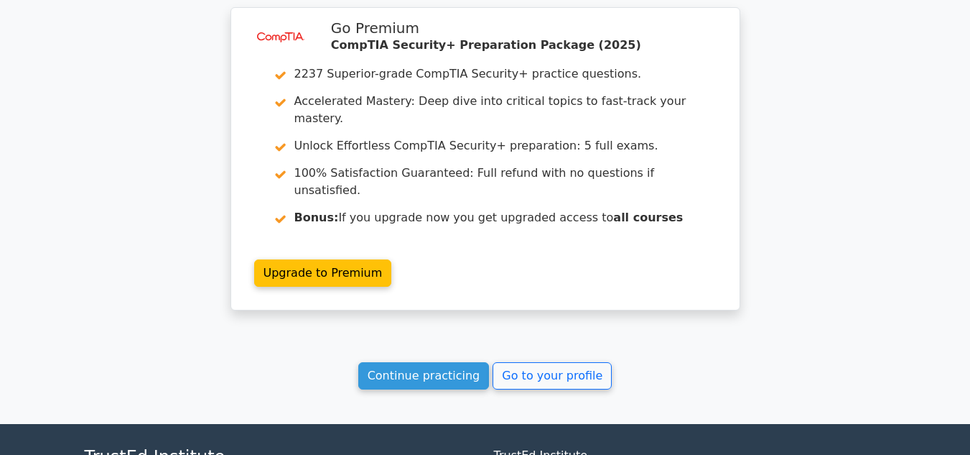
scroll to position [4107, 0]
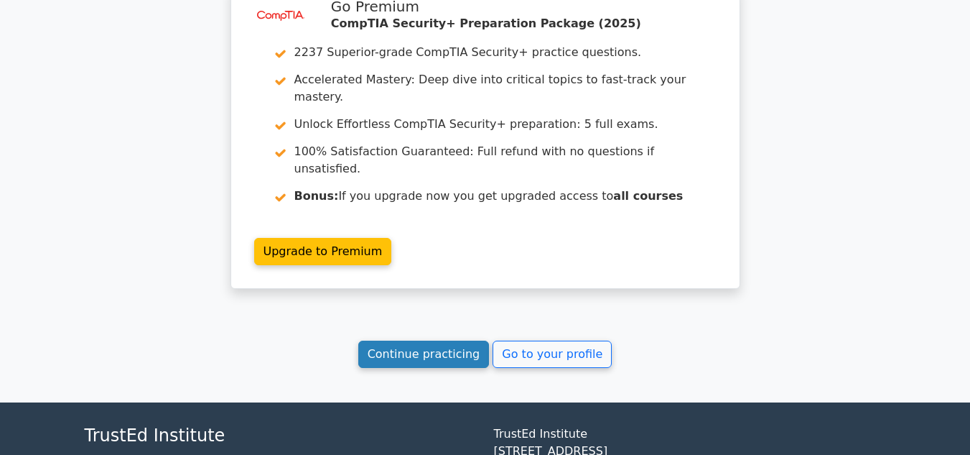
click at [419, 340] on link "Continue practicing" at bounding box center [423, 353] width 131 height 27
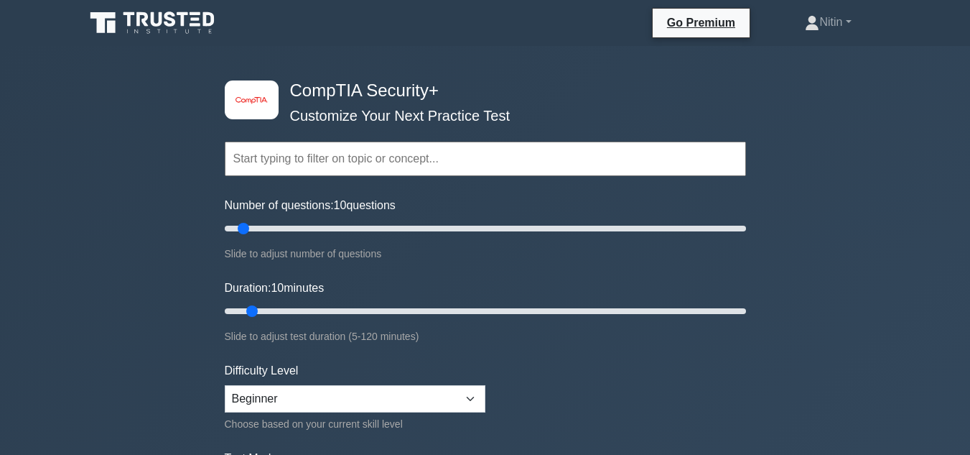
click at [738, 101] on div "Topics Cryptography Identity and Access Management Risk Management Network Secu…" at bounding box center [485, 139] width 521 height 82
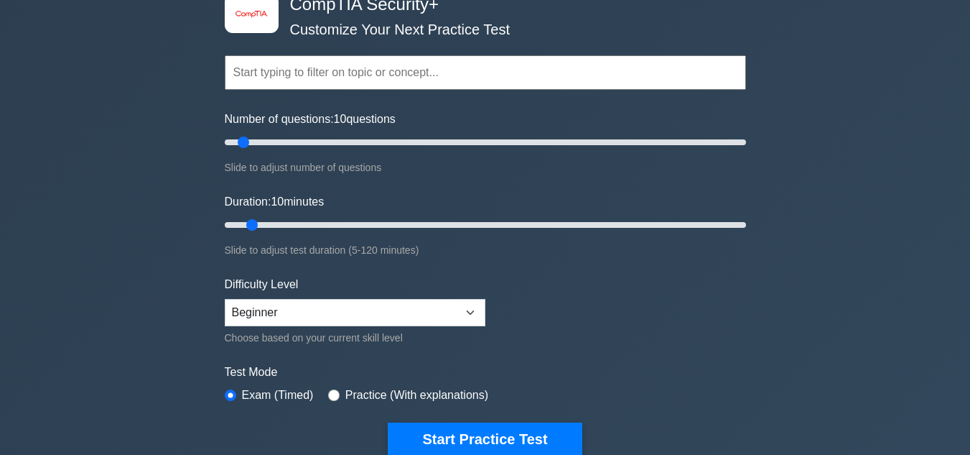
scroll to position [115, 0]
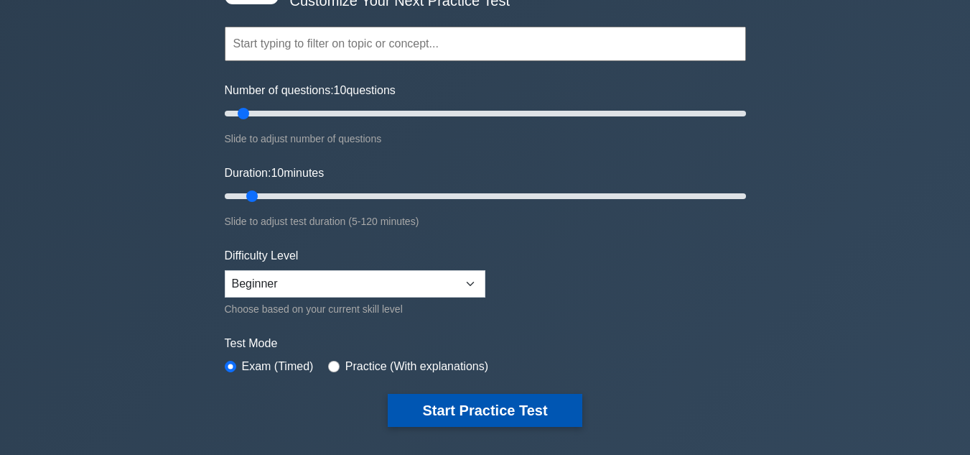
click at [486, 398] on button "Start Practice Test" at bounding box center [485, 410] width 194 height 33
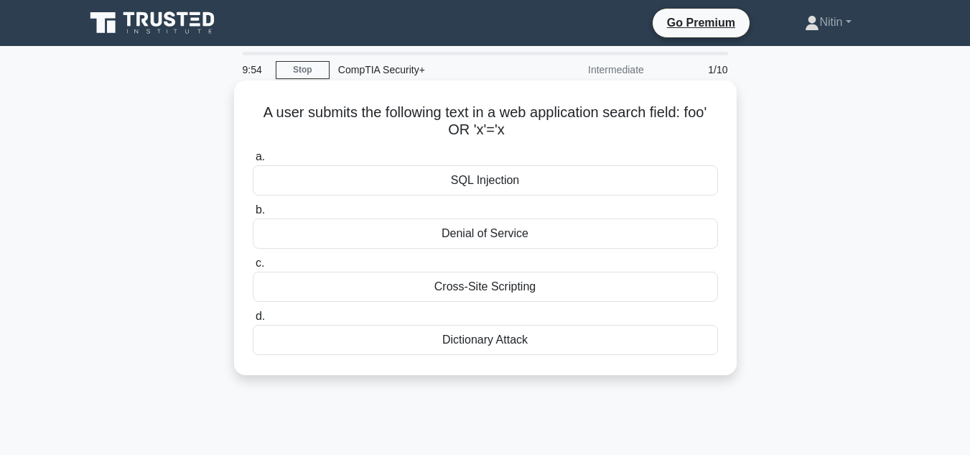
click at [485, 174] on div "SQL Injection" at bounding box center [485, 180] width 465 height 30
click at [253, 162] on input "a. SQL Injection" at bounding box center [253, 156] width 0 height 9
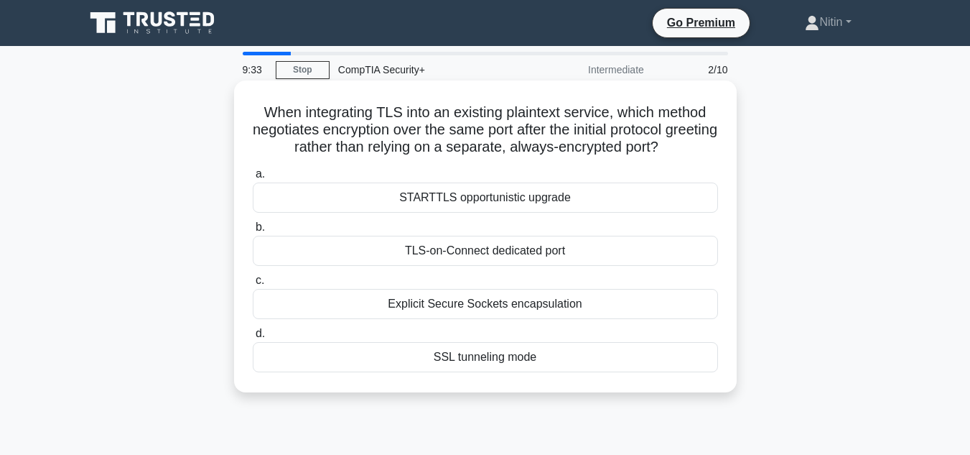
click at [452, 250] on div "TLS-on-Connect dedicated port" at bounding box center [485, 251] width 465 height 30
click at [253, 232] on input "b. TLS-on-Connect dedicated port" at bounding box center [253, 227] width 0 height 9
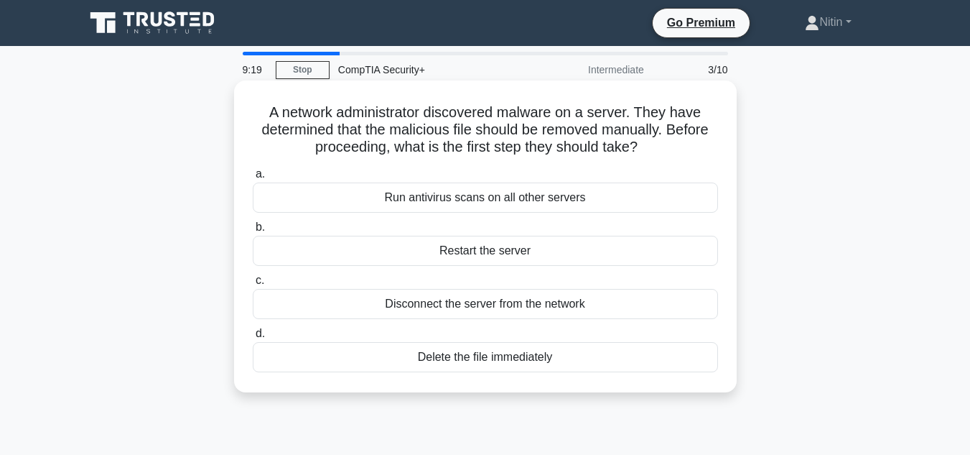
click at [471, 307] on div "Disconnect the server from the network" at bounding box center [485, 304] width 465 height 30
click at [253, 285] on input "c. Disconnect the server from the network" at bounding box center [253, 280] width 0 height 9
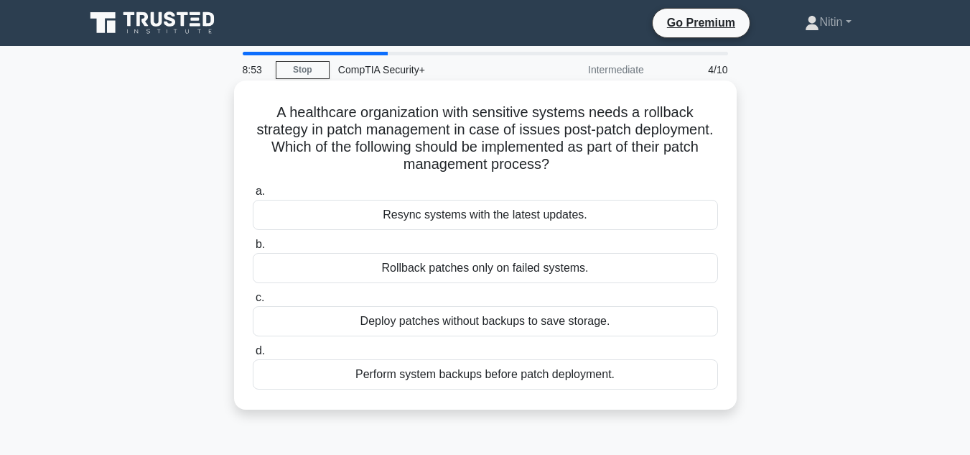
click at [475, 369] on div "Perform system backups before patch deployment." at bounding box center [485, 374] width 465 height 30
click at [253, 356] on input "d. Perform system backups before patch deployment." at bounding box center [253, 350] width 0 height 9
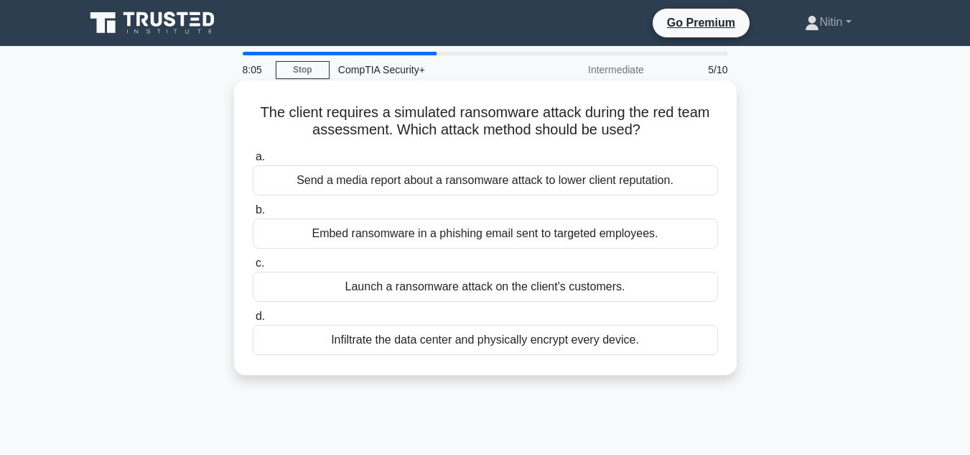
click at [460, 246] on div "Embed ransomware in a phishing email sent to targeted employees." at bounding box center [485, 233] width 465 height 30
click at [253, 215] on input "b. Embed ransomware in a phishing email sent to targeted employees." at bounding box center [253, 209] width 0 height 9
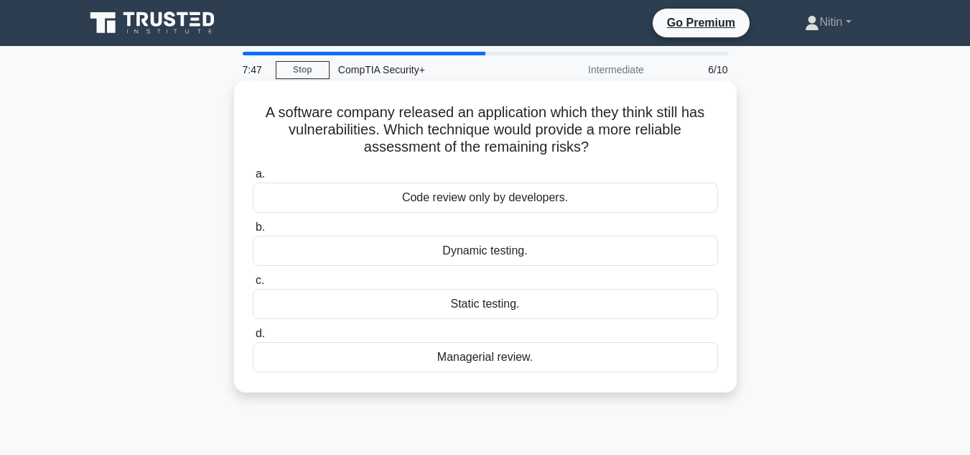
click at [470, 245] on div "Dynamic testing." at bounding box center [485, 251] width 465 height 30
click at [253, 232] on input "b. Dynamic testing." at bounding box center [253, 227] width 0 height 9
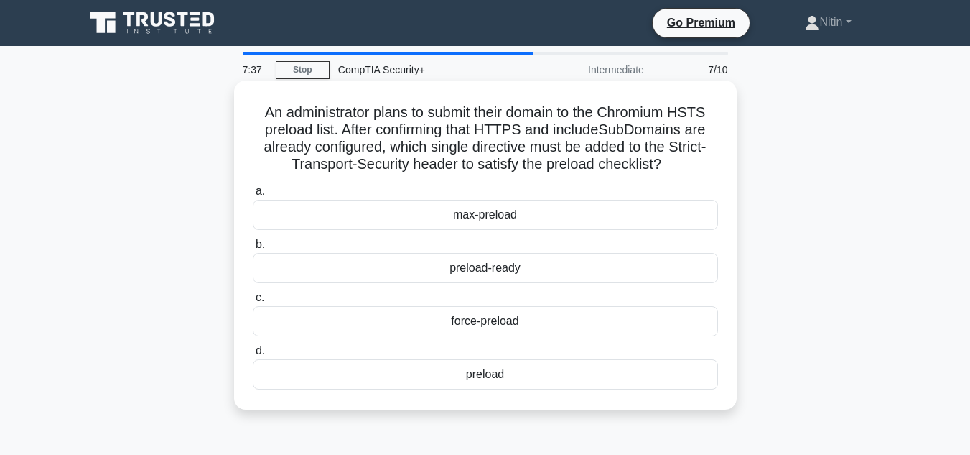
click at [468, 269] on div "preload-ready" at bounding box center [485, 268] width 465 height 30
click at [253, 249] on input "b. preload-ready" at bounding box center [253, 244] width 0 height 9
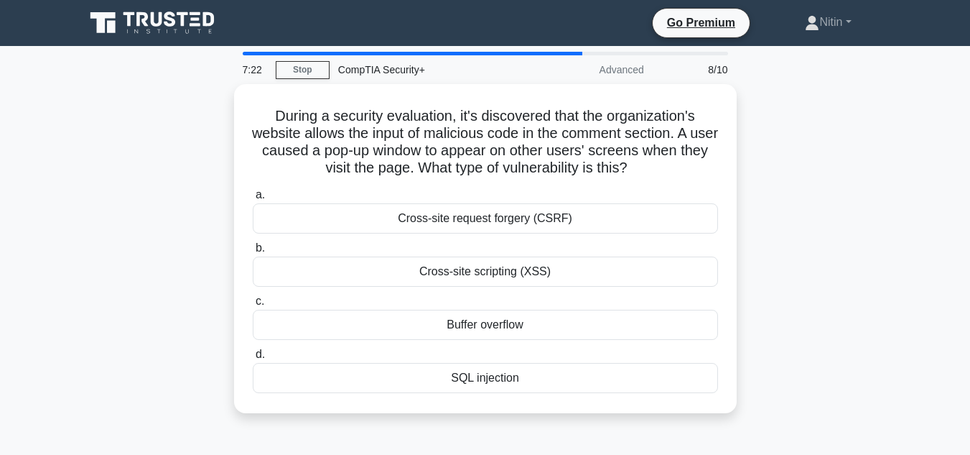
click at [468, 269] on div "Cross-site scripting (XSS)" at bounding box center [485, 271] width 465 height 30
click at [253, 253] on input "b. Cross-site scripting (XSS)" at bounding box center [253, 247] width 0 height 9
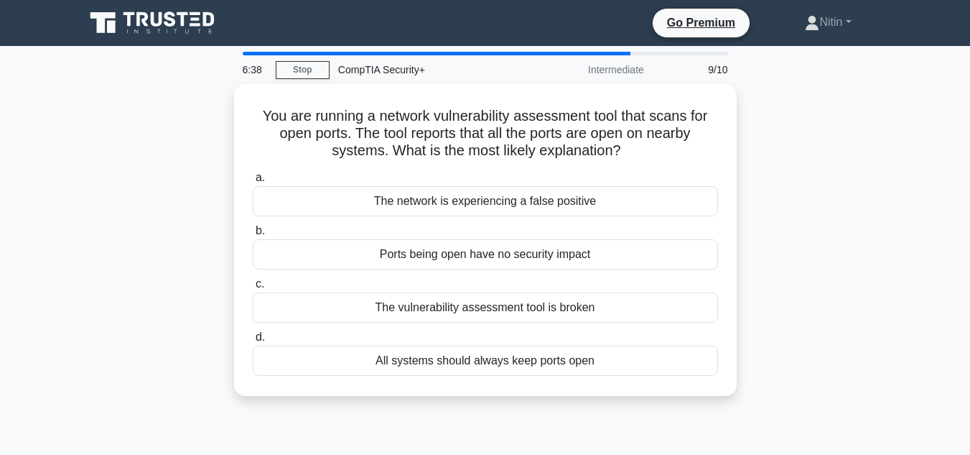
click at [468, 269] on div "a. The network is experiencing a false positive b. Ports being open have no sec…" at bounding box center [485, 272] width 483 height 213
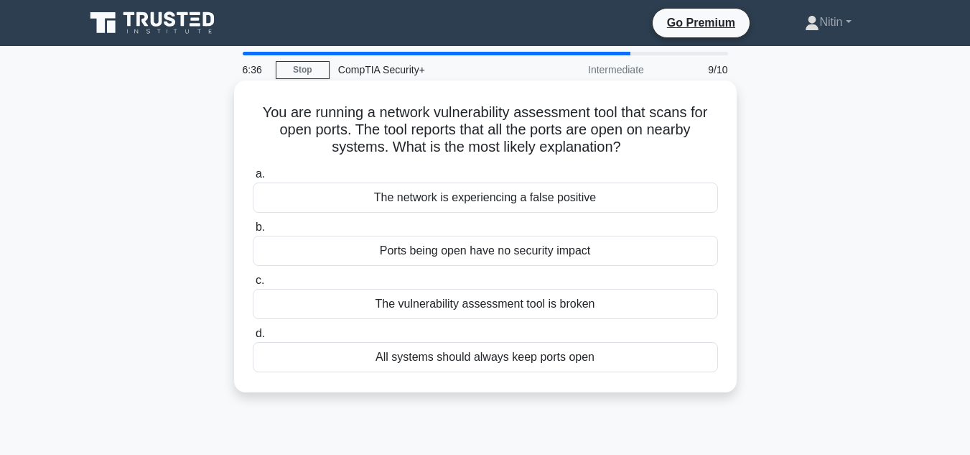
click at [507, 187] on div "The network is experiencing a false positive" at bounding box center [485, 197] width 465 height 30
click at [253, 179] on input "a. The network is experiencing a false positive" at bounding box center [253, 173] width 0 height 9
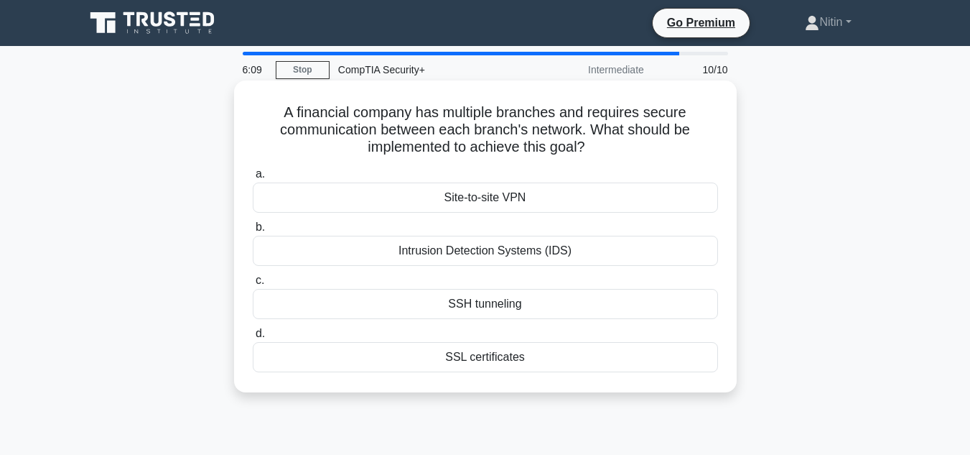
click at [506, 249] on div "Intrusion Detection Systems (IDS)" at bounding box center [485, 251] width 465 height 30
click at [253, 232] on input "b. Intrusion Detection Systems (IDS)" at bounding box center [253, 227] width 0 height 9
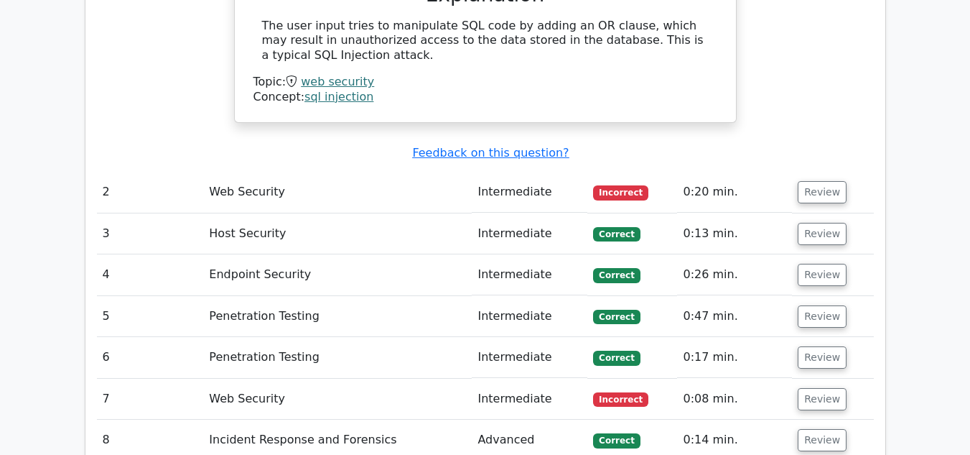
scroll to position [1465, 0]
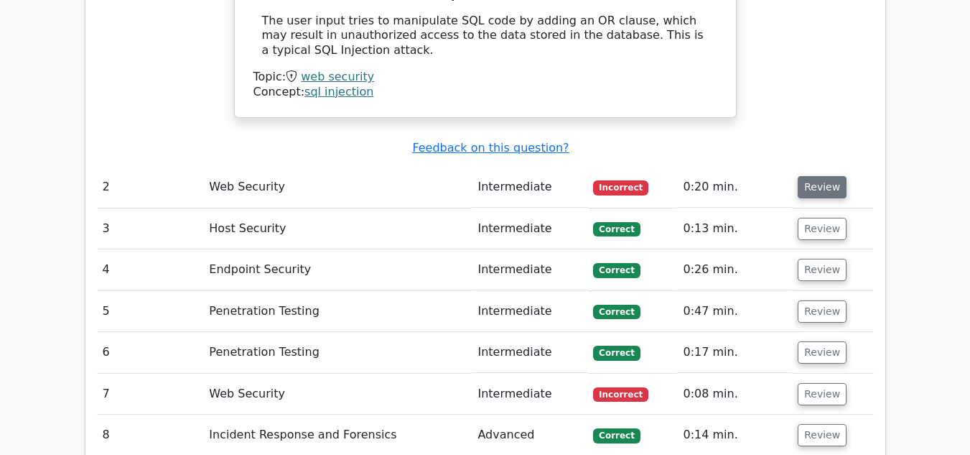
click at [826, 176] on button "Review" at bounding box center [822, 187] width 49 height 22
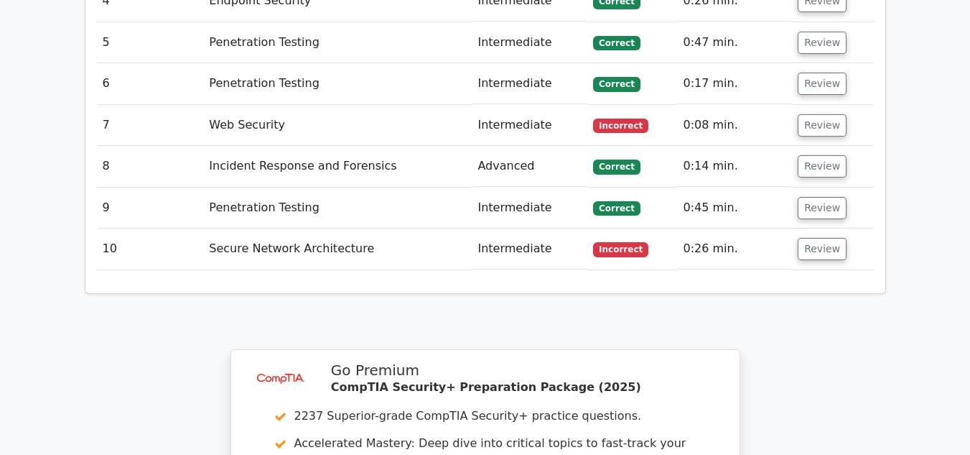
scroll to position [2356, 0]
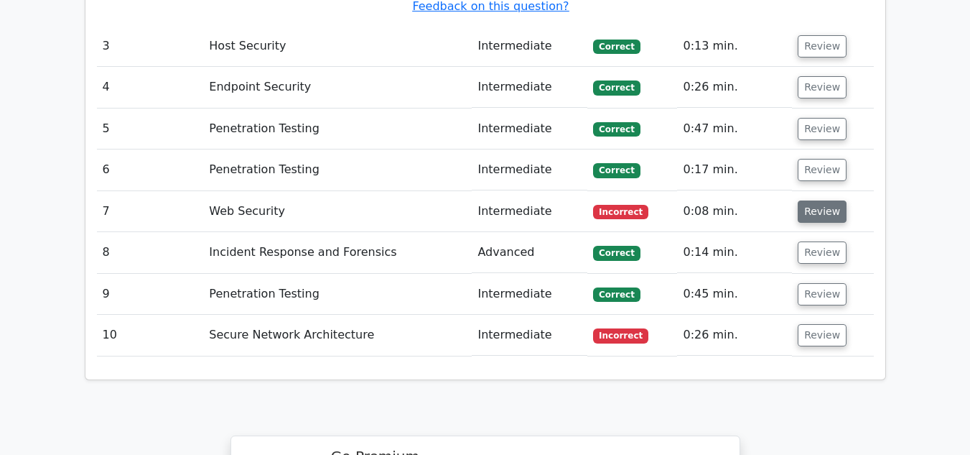
click at [830, 200] on button "Review" at bounding box center [822, 211] width 49 height 22
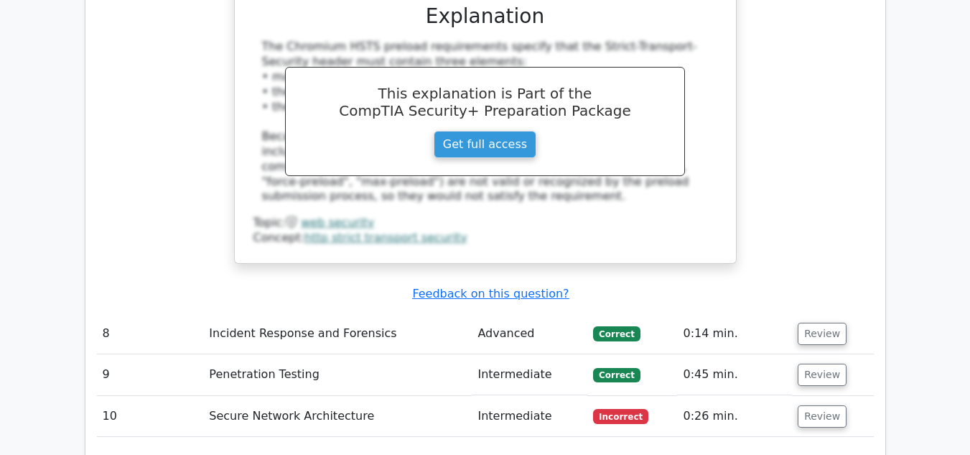
scroll to position [2930, 0]
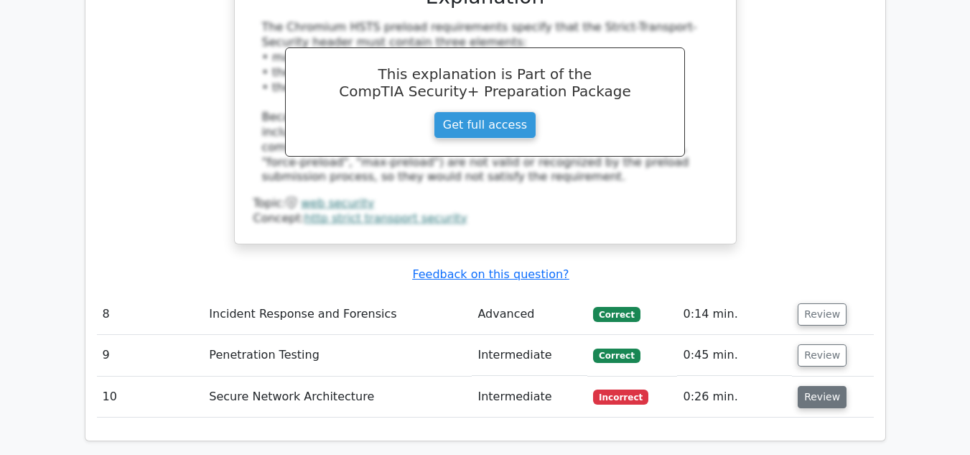
click at [823, 386] on button "Review" at bounding box center [822, 397] width 49 height 22
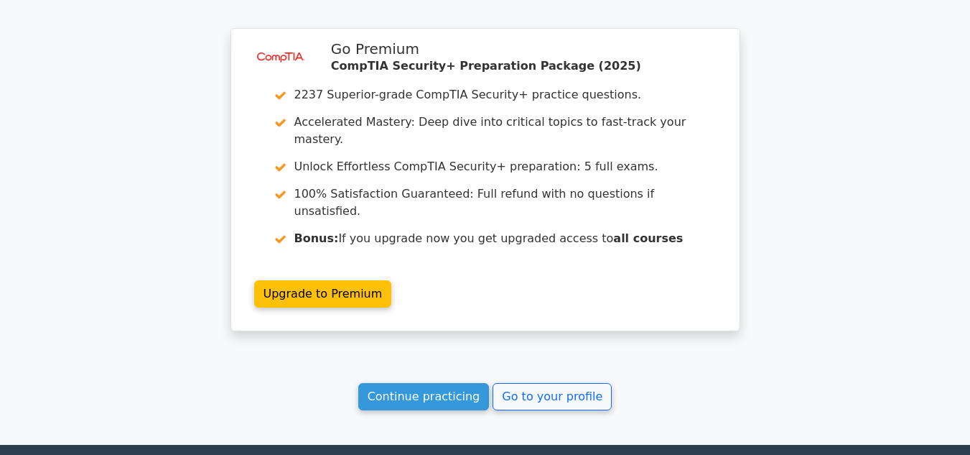
scroll to position [4018, 0]
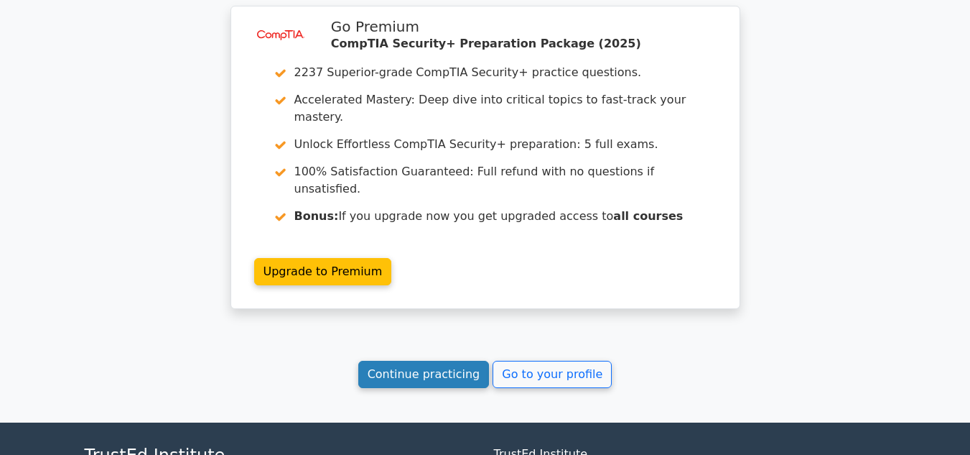
click at [419, 361] on link "Continue practicing" at bounding box center [423, 374] width 131 height 27
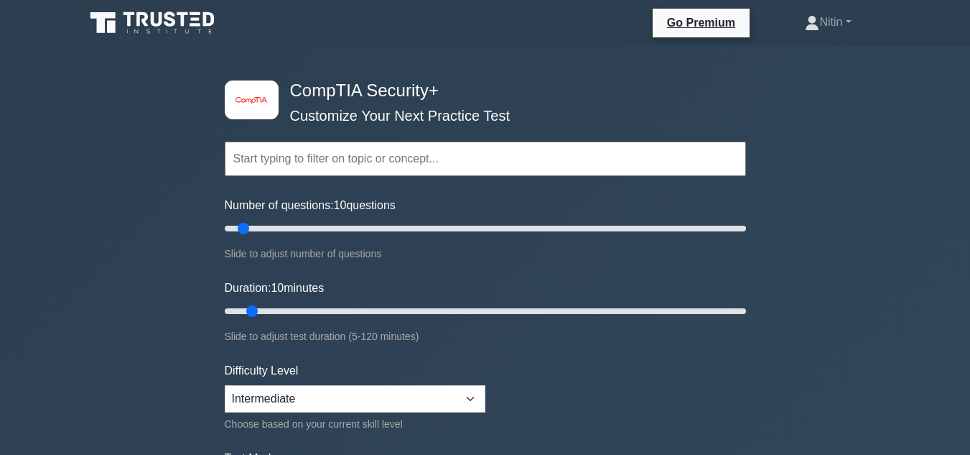
click at [929, 55] on div "image/svg+xml CompTIA Security+ Customize Your Next Practice Test Topics Crypto…" at bounding box center [485, 455] width 970 height 819
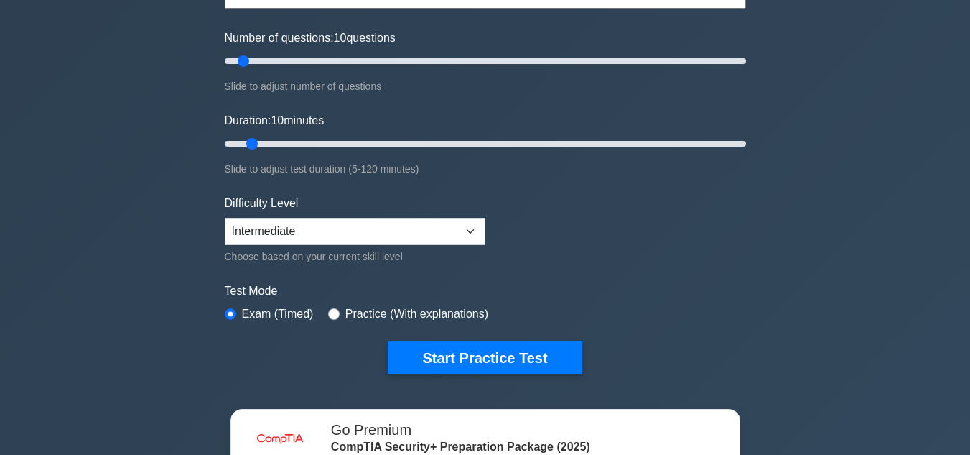
scroll to position [172, 0]
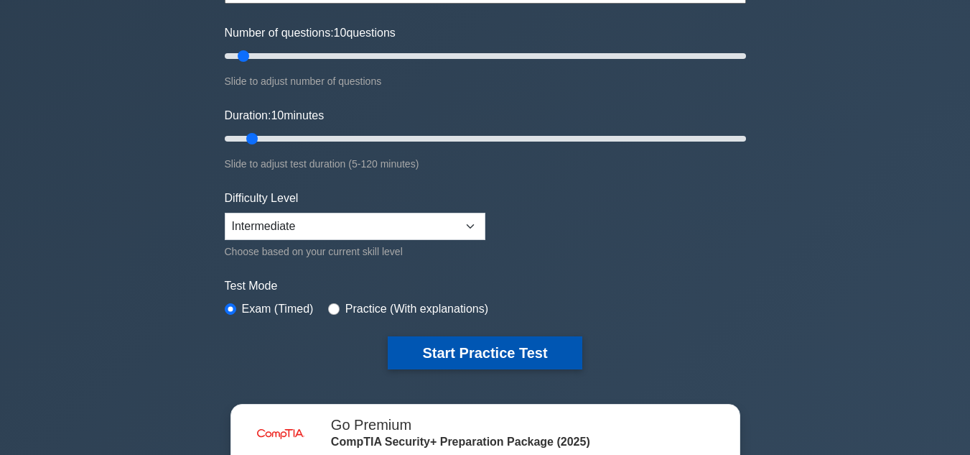
click at [533, 350] on button "Start Practice Test" at bounding box center [485, 352] width 194 height 33
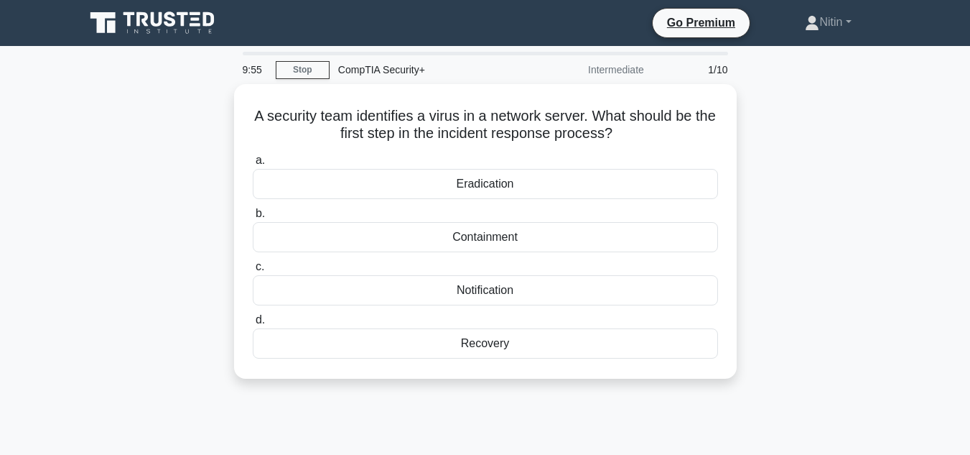
click at [533, 350] on div "Recovery" at bounding box center [485, 343] width 465 height 30
click at [253, 325] on input "d. Recovery" at bounding box center [253, 319] width 0 height 9
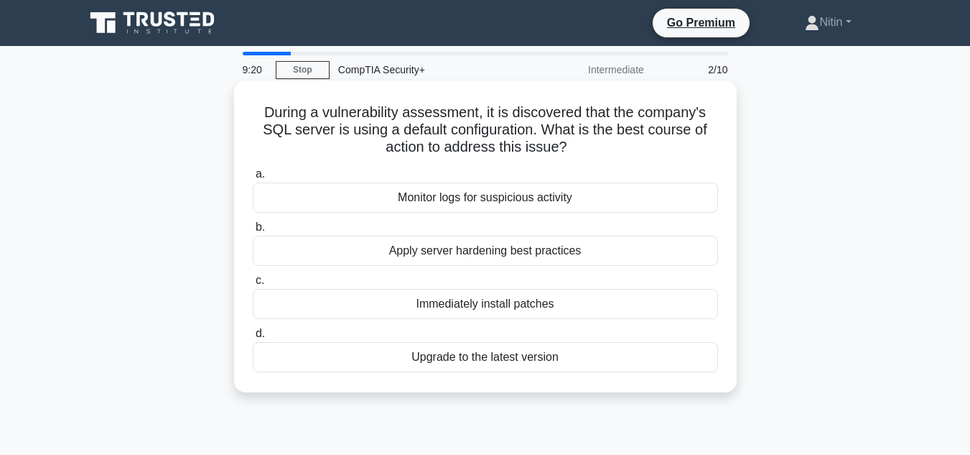
click at [516, 203] on div "Monitor logs for suspicious activity" at bounding box center [485, 197] width 465 height 30
click at [253, 179] on input "a. Monitor logs for suspicious activity" at bounding box center [253, 173] width 0 height 9
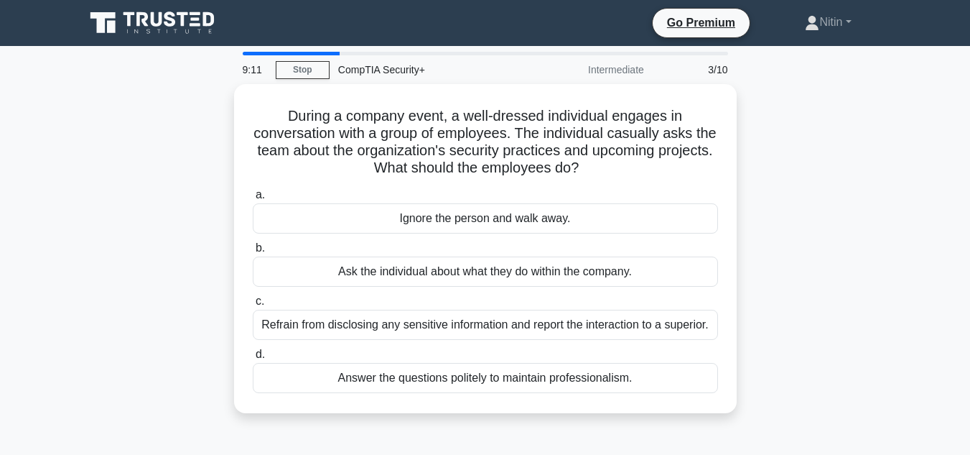
click at [433, 419] on div "During a company event, a well-dressed individual engages in conversation with …" at bounding box center [485, 257] width 819 height 346
